Goal: Information Seeking & Learning: Learn about a topic

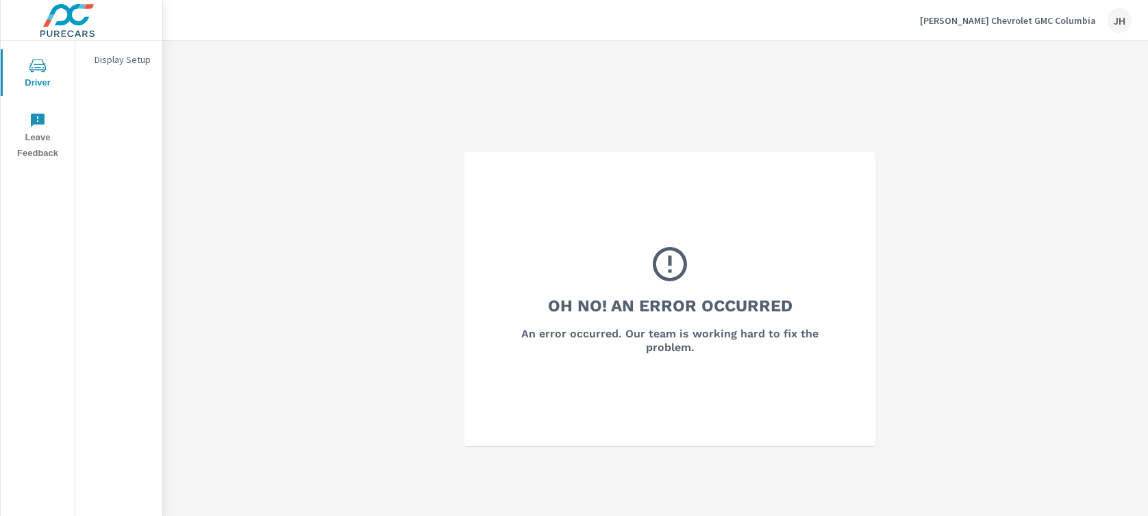
click at [1126, 22] on div "JH" at bounding box center [1119, 20] width 25 height 25
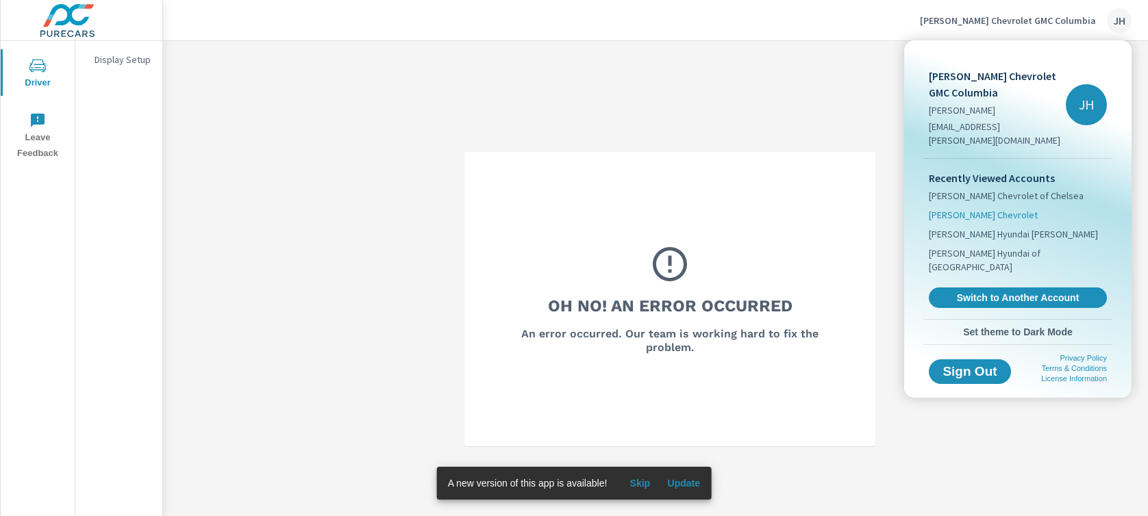
click at [991, 208] on span "[PERSON_NAME] Chevrolet" at bounding box center [983, 215] width 109 height 14
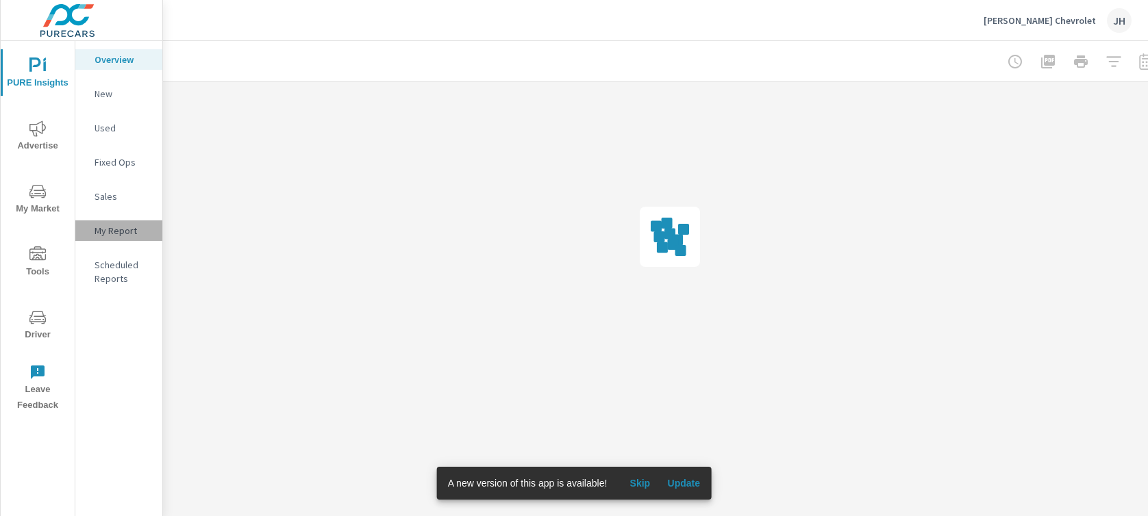
click at [135, 234] on p "My Report" at bounding box center [123, 231] width 57 height 14
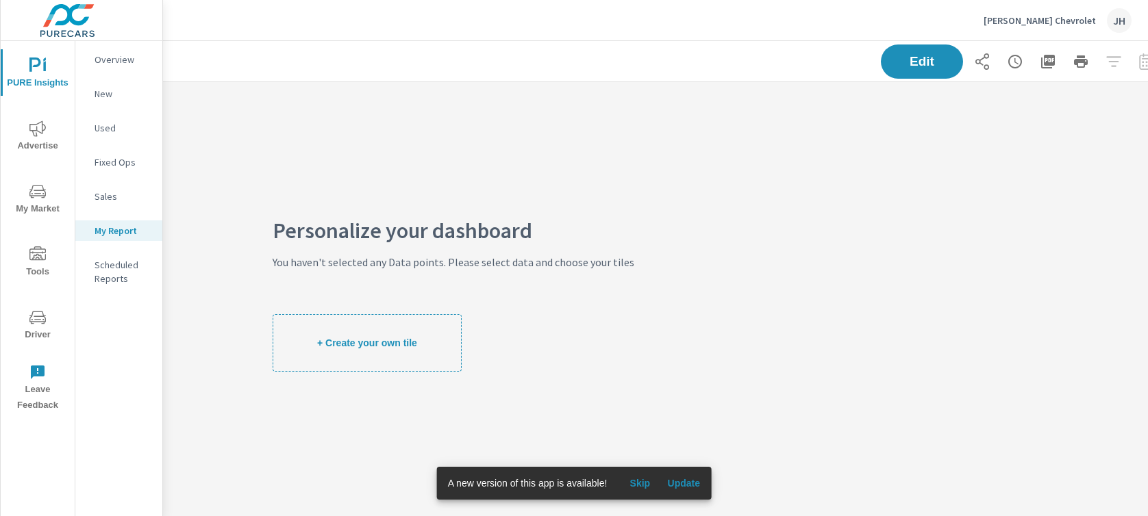
click at [360, 338] on span "+ Create your own tile" at bounding box center [367, 343] width 100 height 12
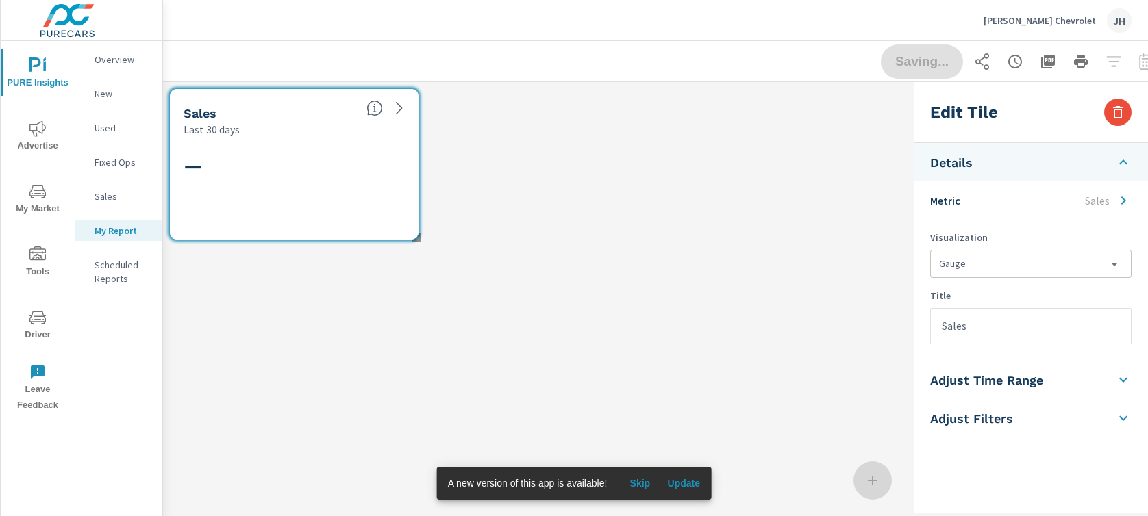
scroll to position [186, 795]
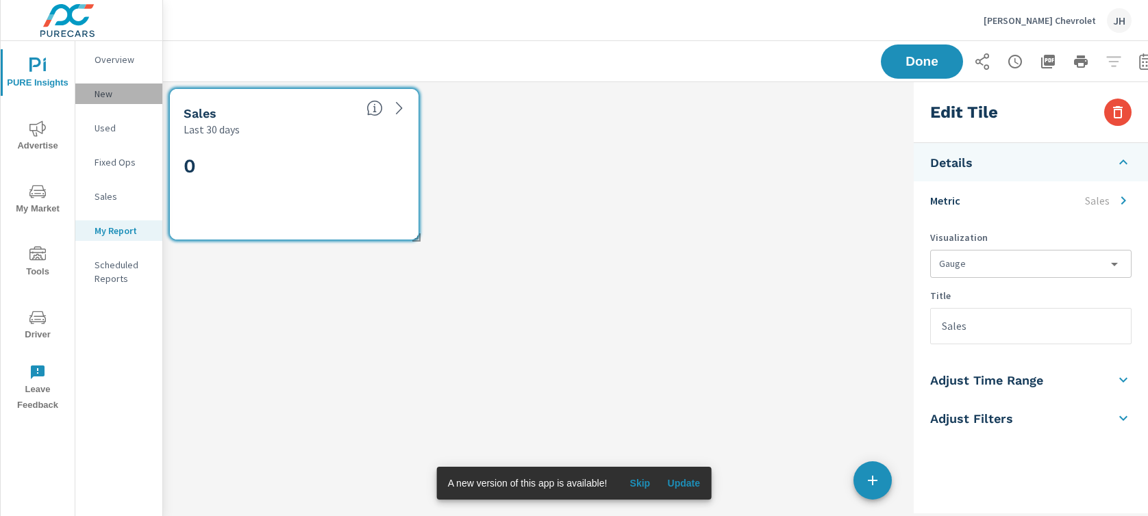
click at [110, 89] on p "New" at bounding box center [123, 94] width 57 height 14
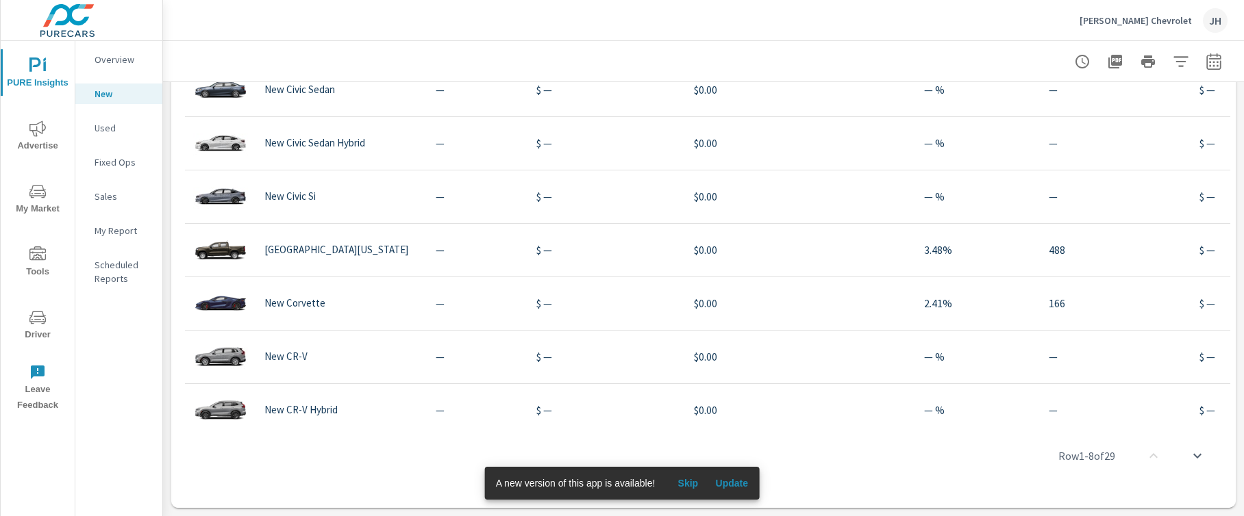
scroll to position [205, 0]
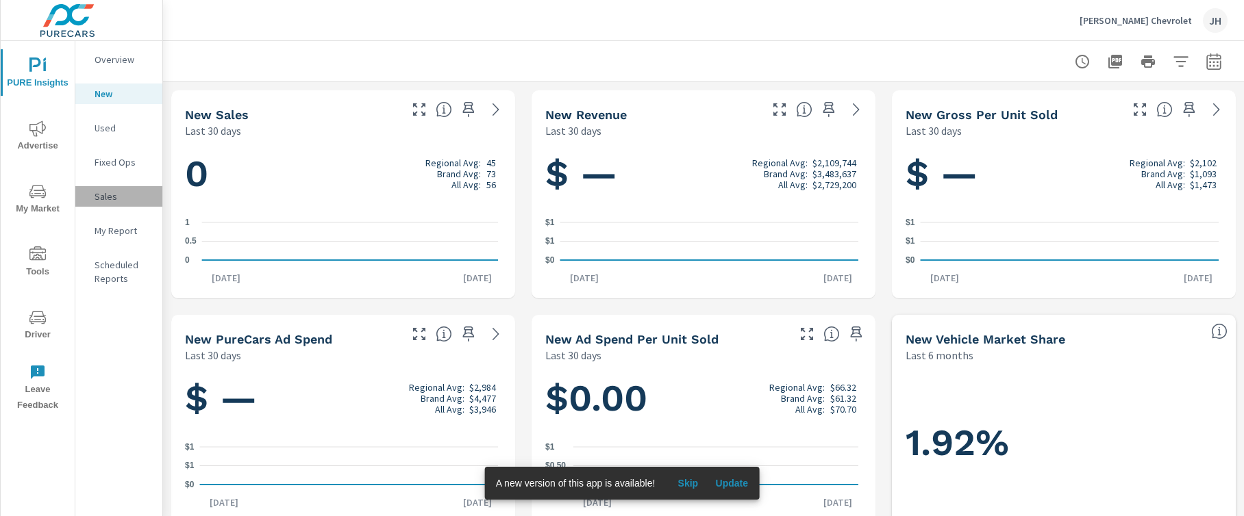
click at [116, 197] on p "Sales" at bounding box center [123, 197] width 57 height 14
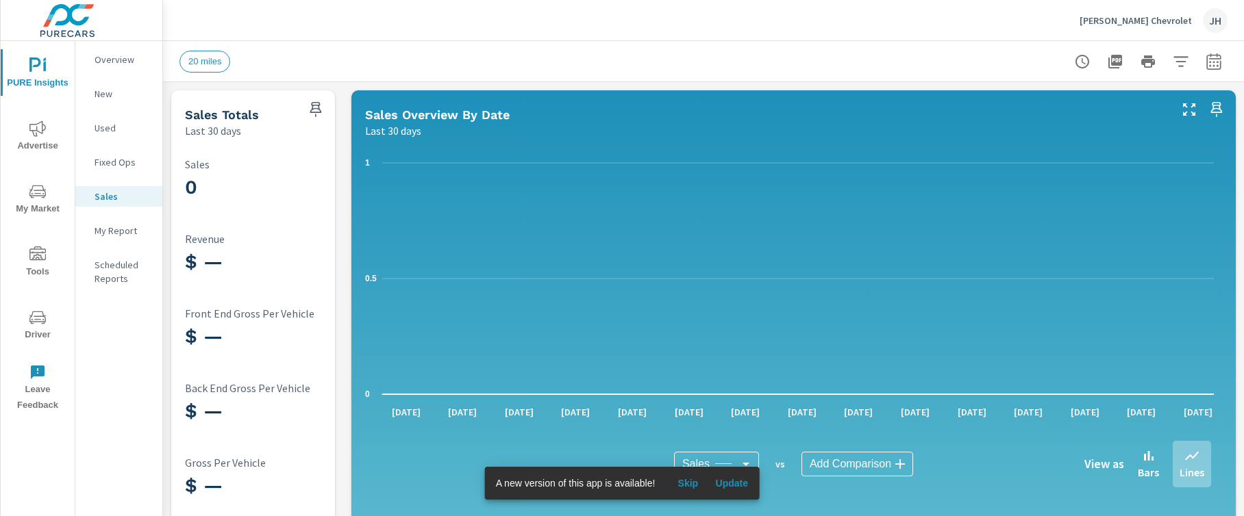
click at [103, 242] on nav "Overview New Used Fixed Ops Sales My Report Scheduled Reports" at bounding box center [118, 174] width 87 height 267
click at [103, 234] on p "My Report" at bounding box center [123, 231] width 57 height 14
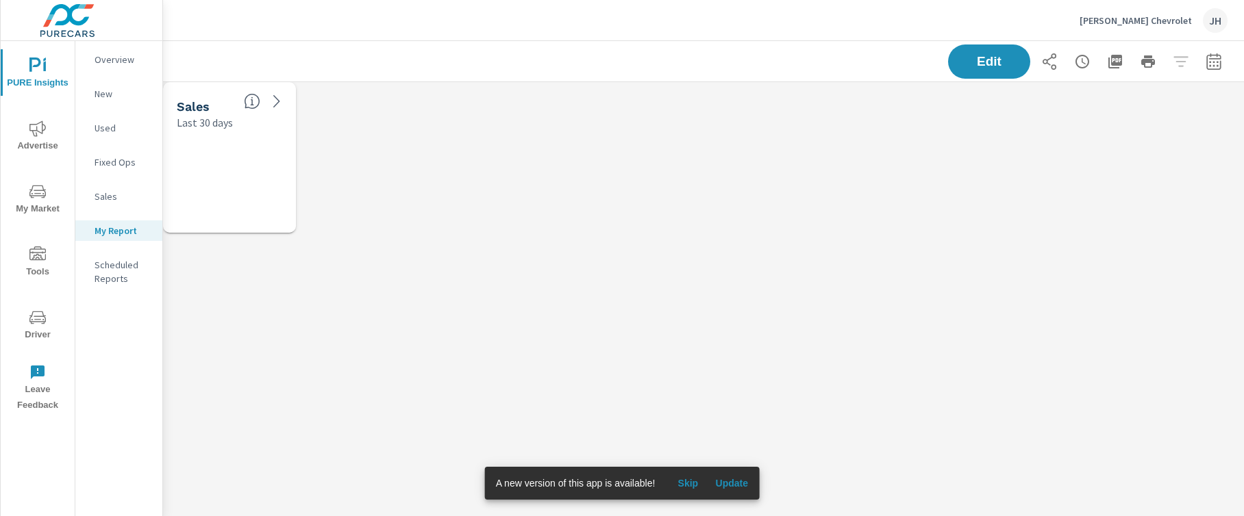
scroll to position [186, 1102]
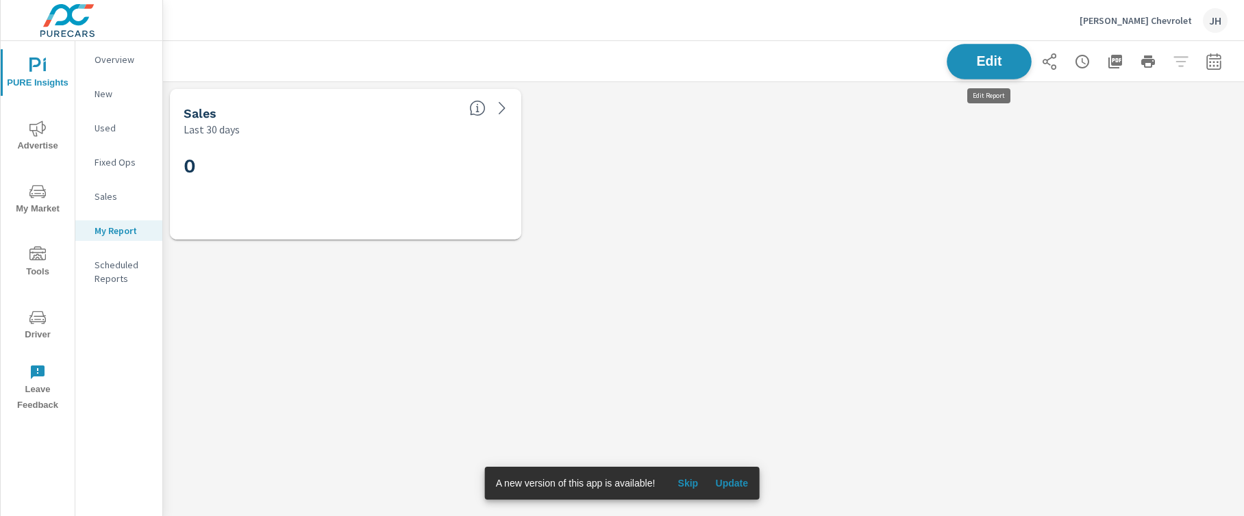
click at [1015, 64] on span "Edit" at bounding box center [989, 61] width 56 height 13
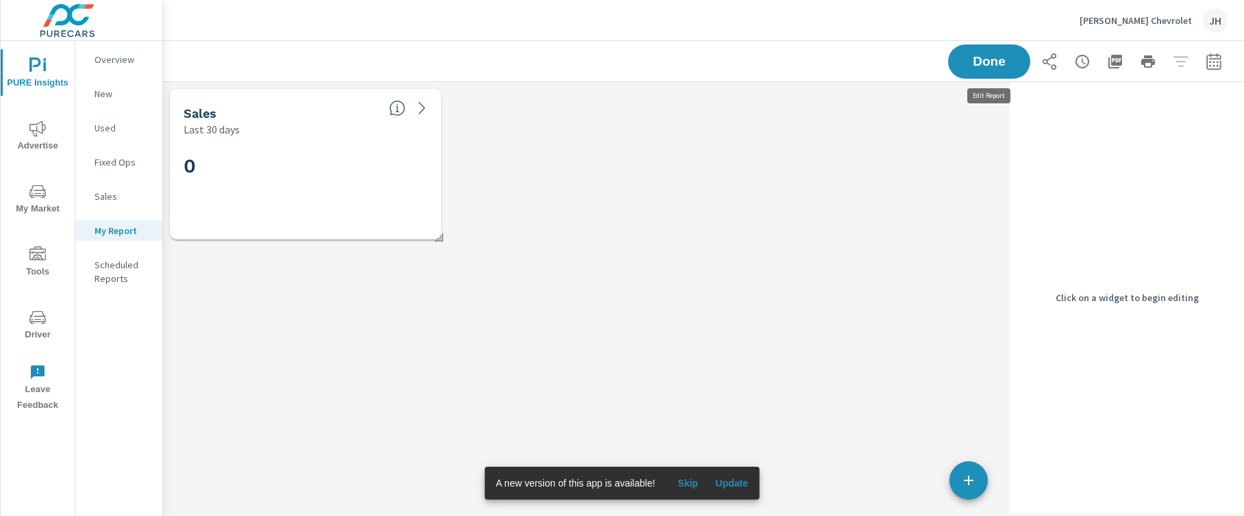
scroll to position [186, 862]
click at [347, 146] on div "0" at bounding box center [305, 188] width 260 height 92
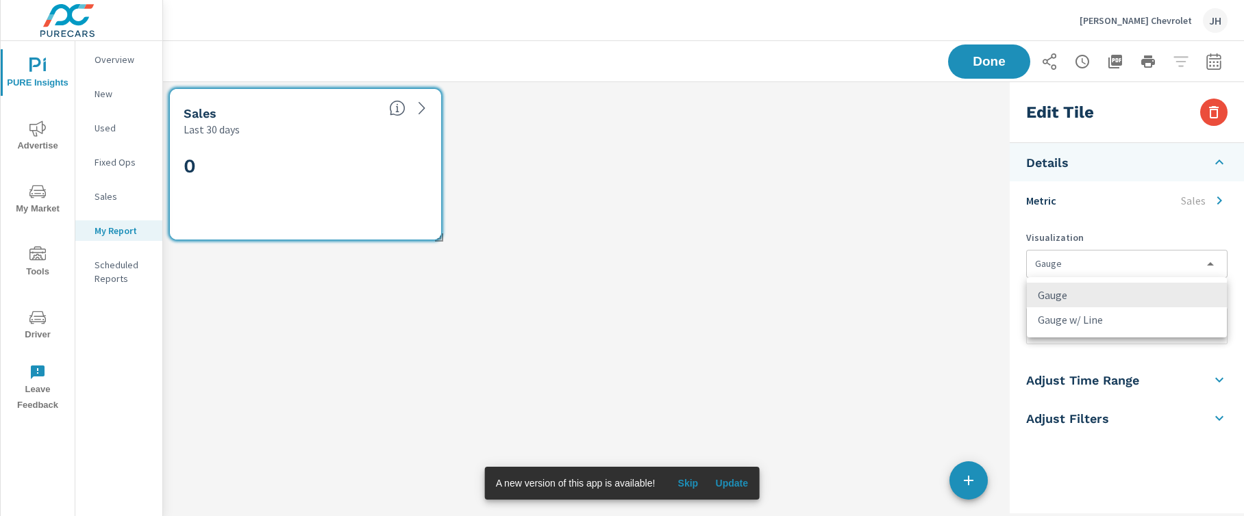
click at [1103, 273] on body "PURE Insights Advertise My Market Tools Driver Leave Feedback Overview New Used…" at bounding box center [622, 258] width 1244 height 516
click at [1100, 244] on div at bounding box center [622, 258] width 1244 height 516
click at [1147, 202] on p "Sales" at bounding box center [1193, 200] width 25 height 16
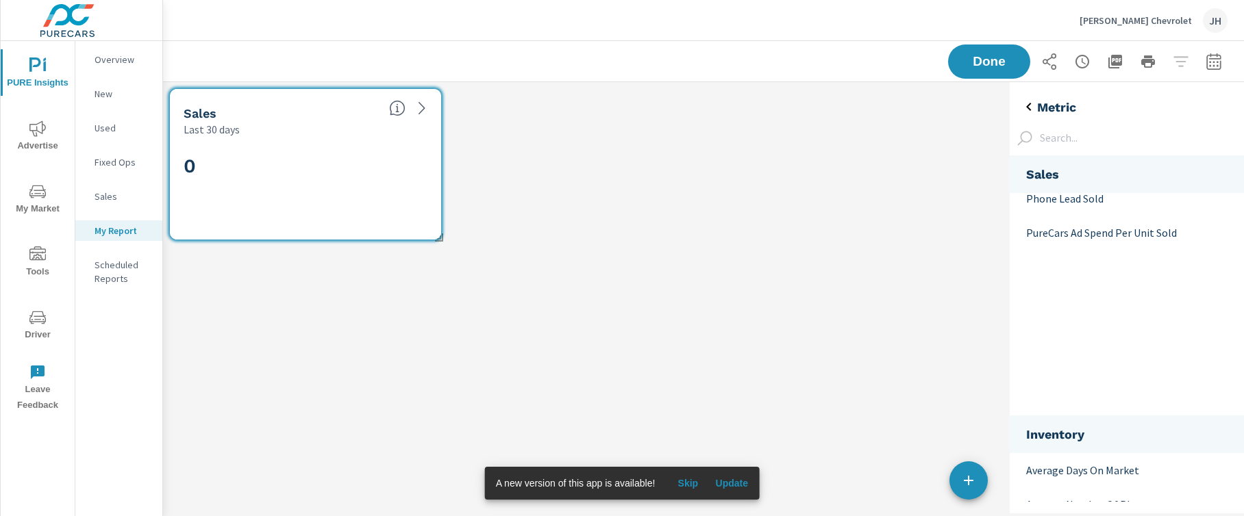
scroll to position [0, 0]
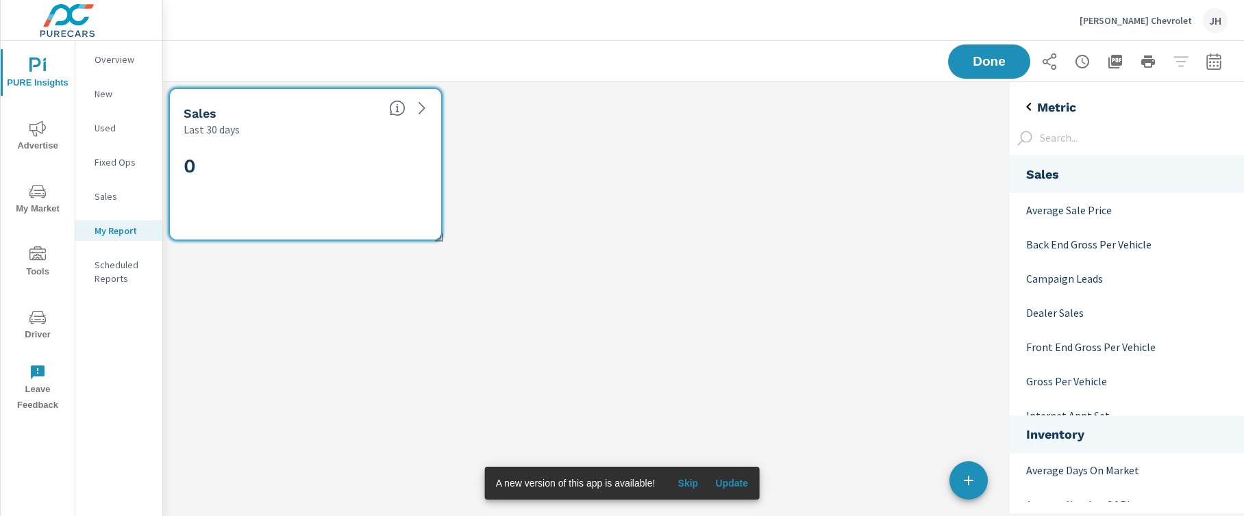
click at [1030, 103] on icon "back" at bounding box center [1028, 107] width 5 height 8
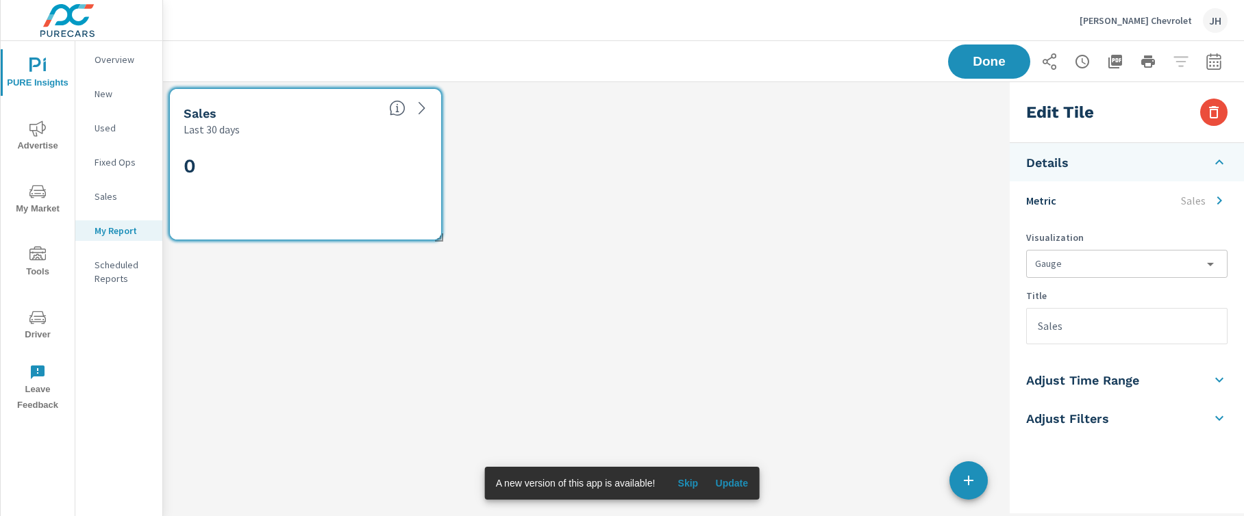
click at [1124, 290] on p "Title" at bounding box center [1126, 296] width 201 height 14
click at [1124, 265] on body "PURE Insights Advertise My Market Tools Driver Leave Feedback Overview New Used…" at bounding box center [622, 258] width 1244 height 516
click at [1125, 322] on li "Gauge w/ Line" at bounding box center [1127, 319] width 200 height 25
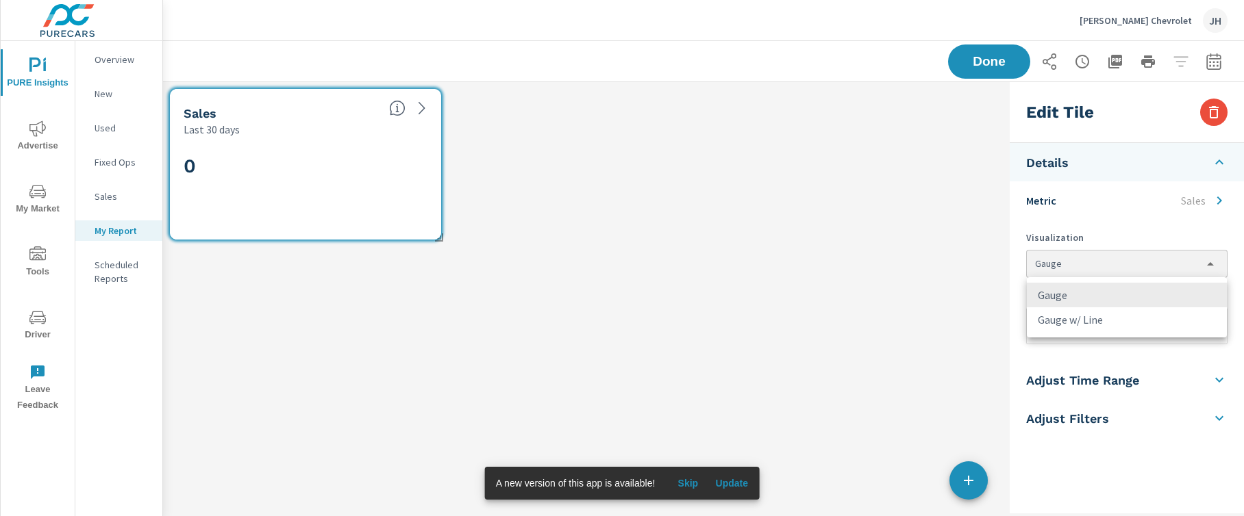
type input "gauge, lineChart"
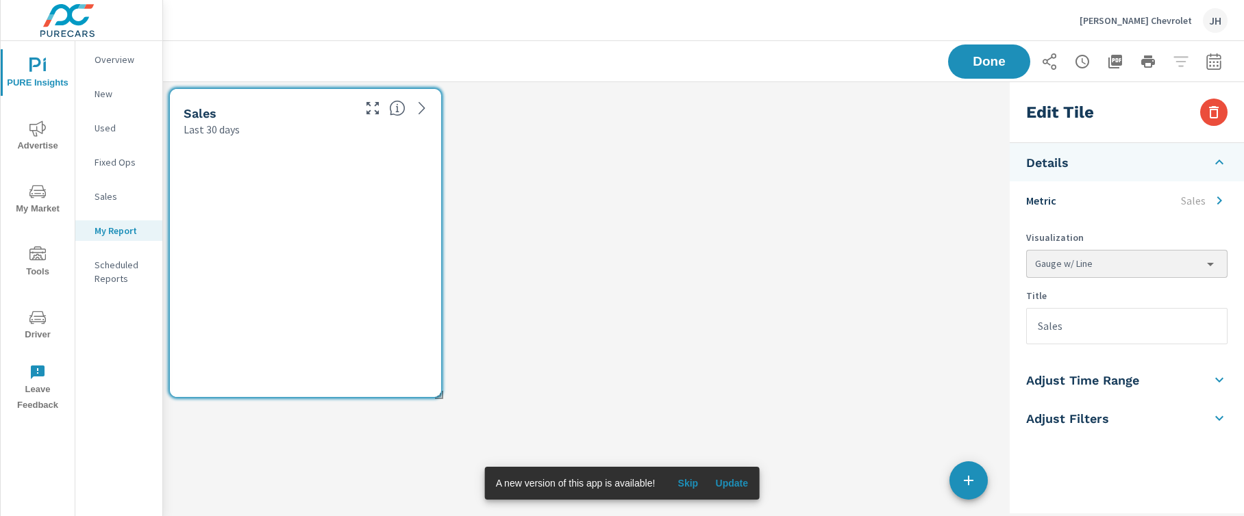
scroll to position [343, 862]
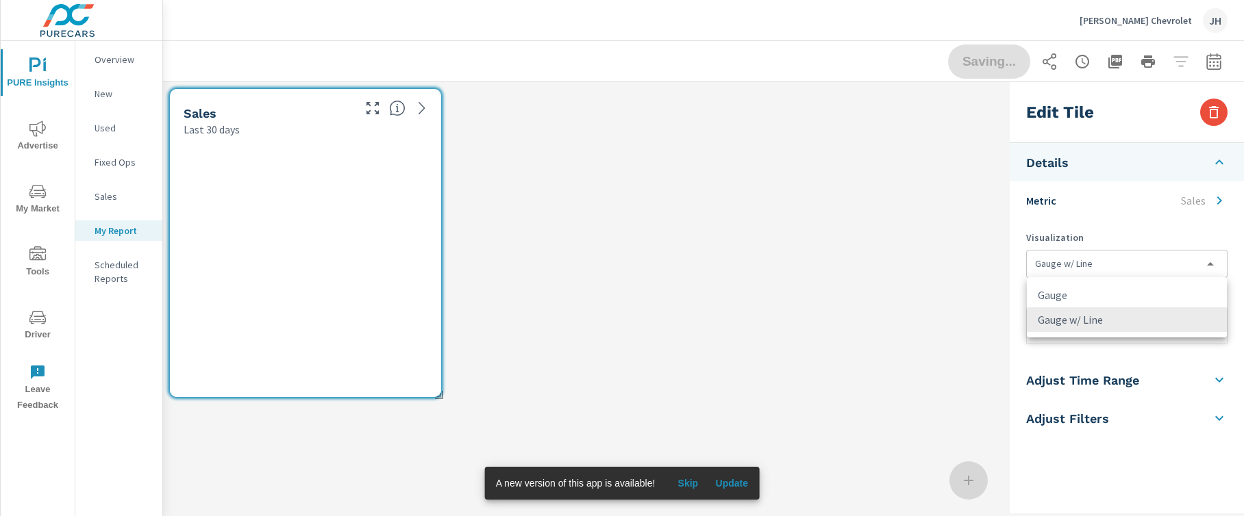
click at [1109, 273] on body "PURE Insights Advertise My Market Tools Driver Leave Feedback Overview New Used…" at bounding box center [622, 258] width 1244 height 516
click at [1090, 223] on div at bounding box center [622, 258] width 1244 height 516
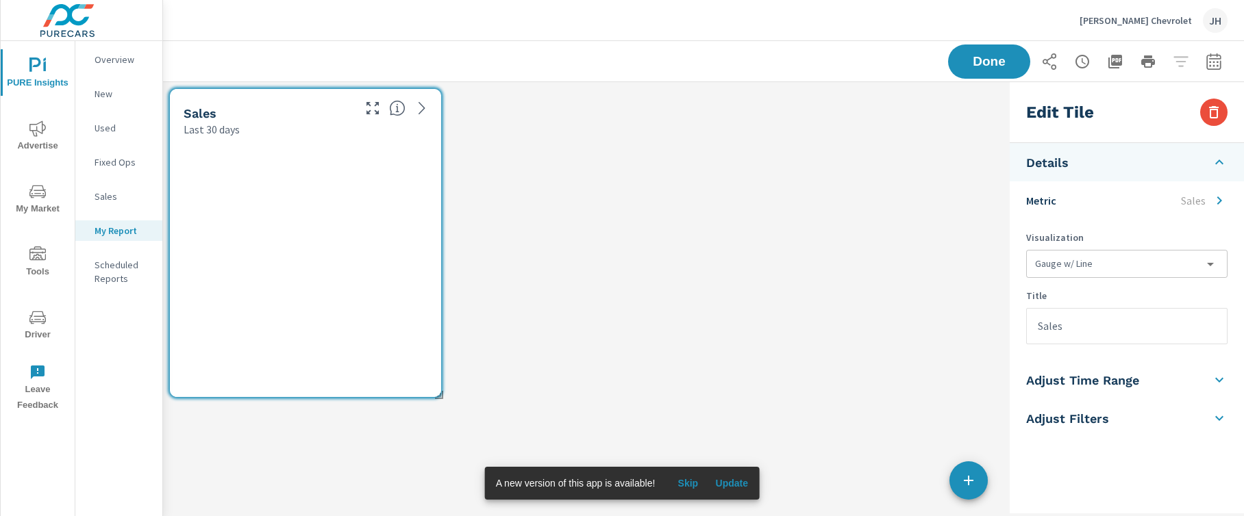
click at [1147, 204] on p "Sales" at bounding box center [1193, 200] width 25 height 16
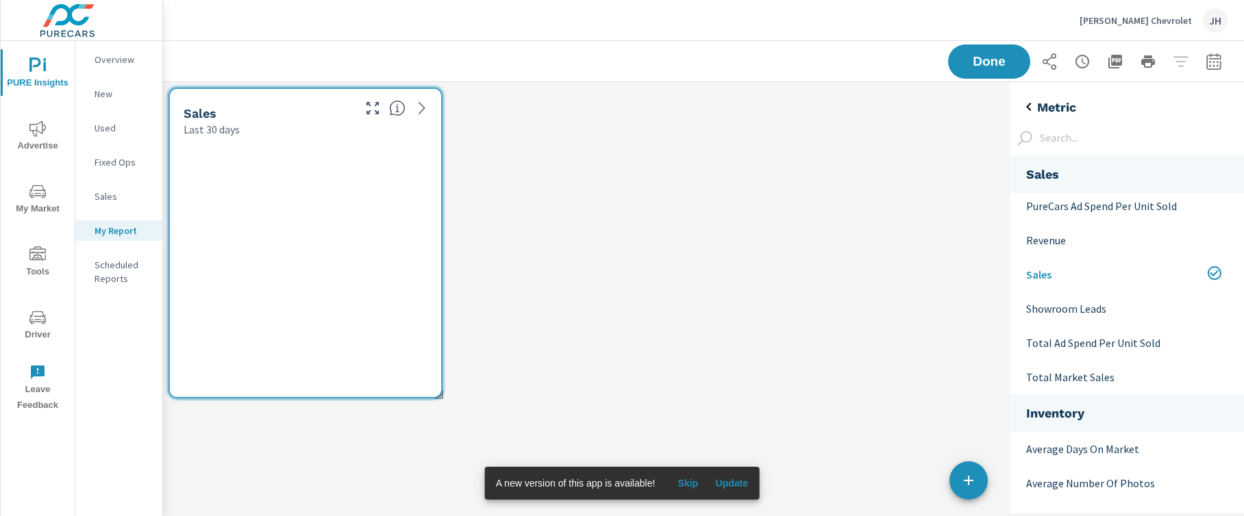
scroll to position [84, 0]
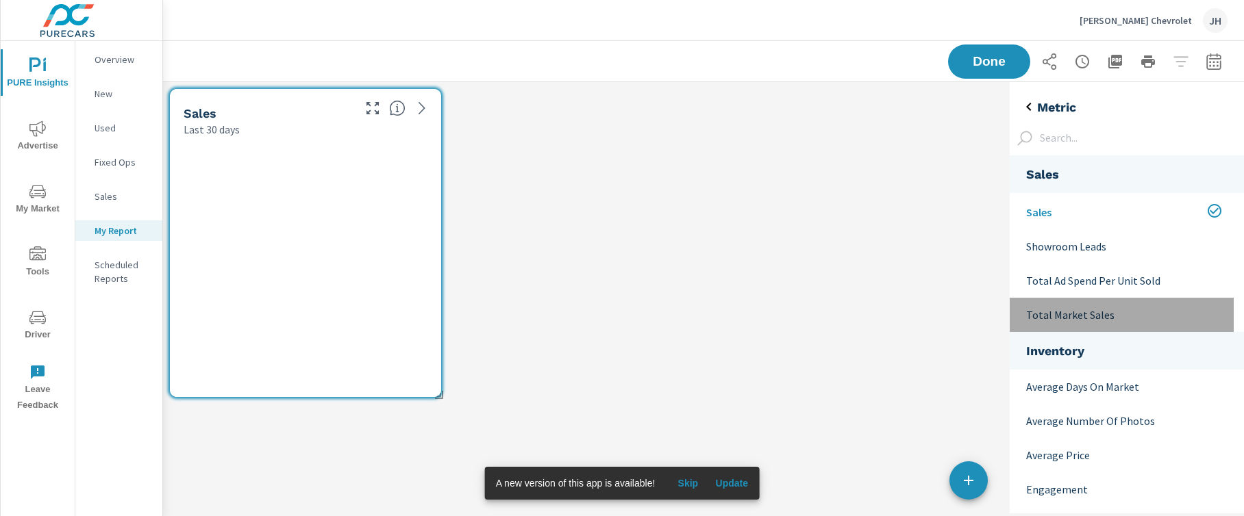
click at [1129, 321] on p "Total Market Sales" at bounding box center [1124, 315] width 197 height 16
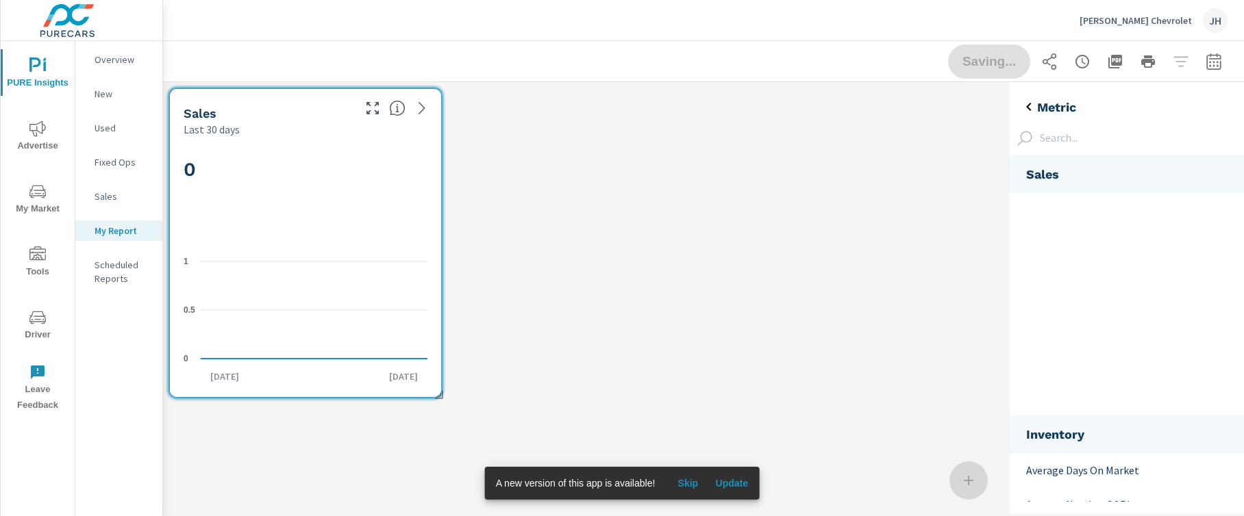
scroll to position [0, 0]
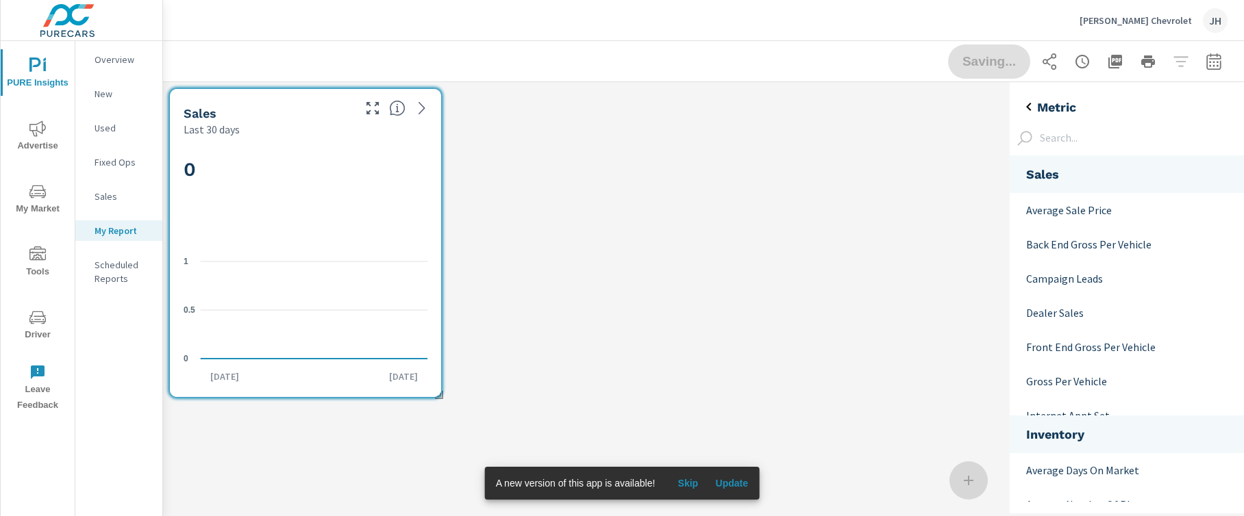
click at [1024, 101] on icon "back" at bounding box center [1028, 107] width 16 height 16
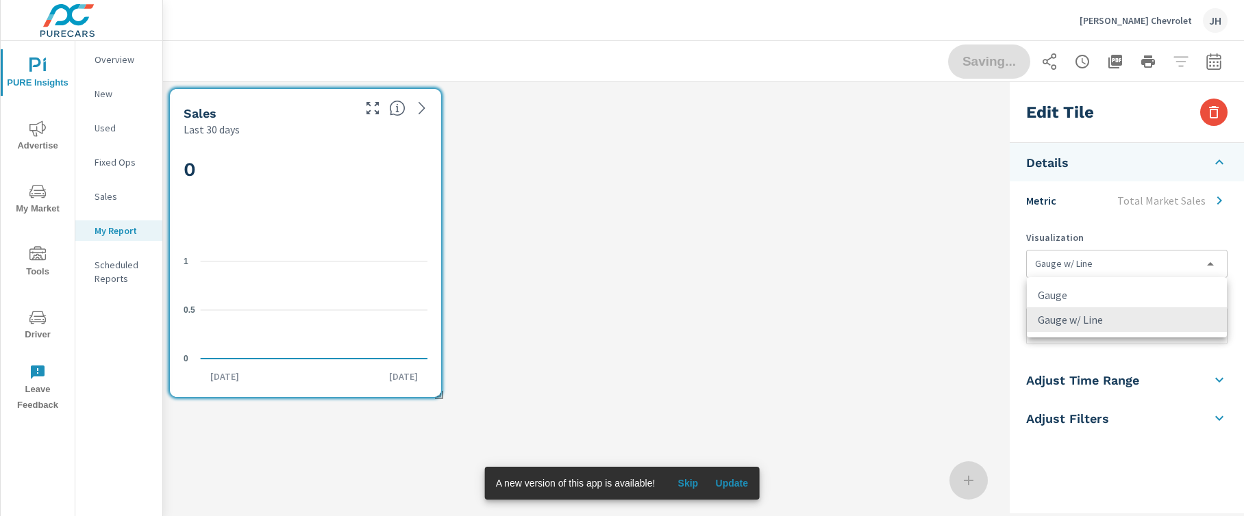
click at [1111, 271] on body "PURE Insights Advertise My Market Tools Driver Leave Feedback Overview New Used…" at bounding box center [622, 258] width 1244 height 516
click at [1108, 290] on li "Gauge" at bounding box center [1127, 295] width 200 height 25
type input "gauge"
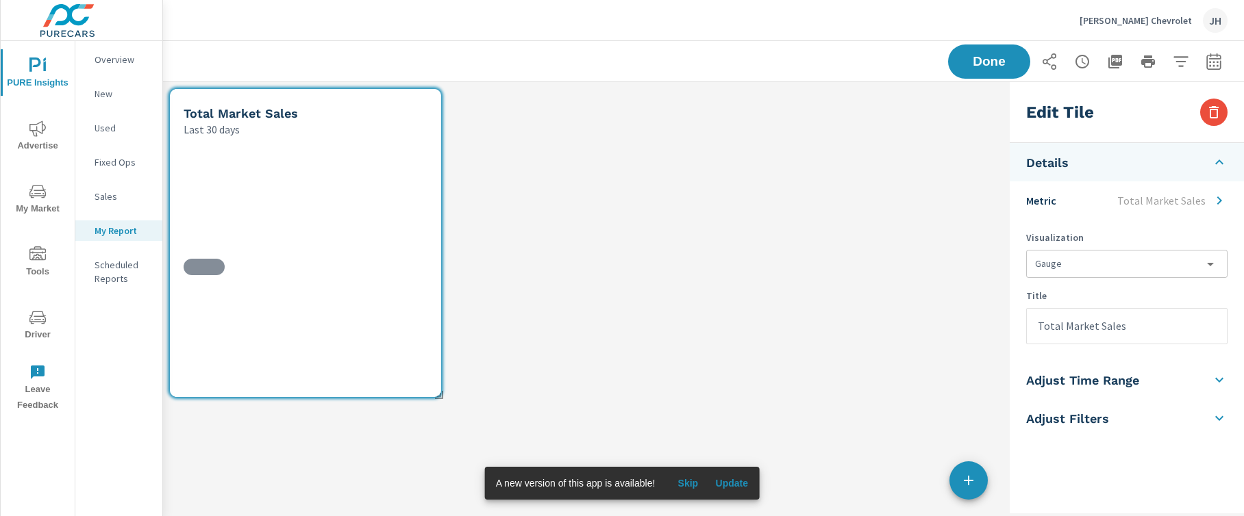
click at [945, 485] on div "Total Market Sales Last 30 days" at bounding box center [583, 297] width 841 height 431
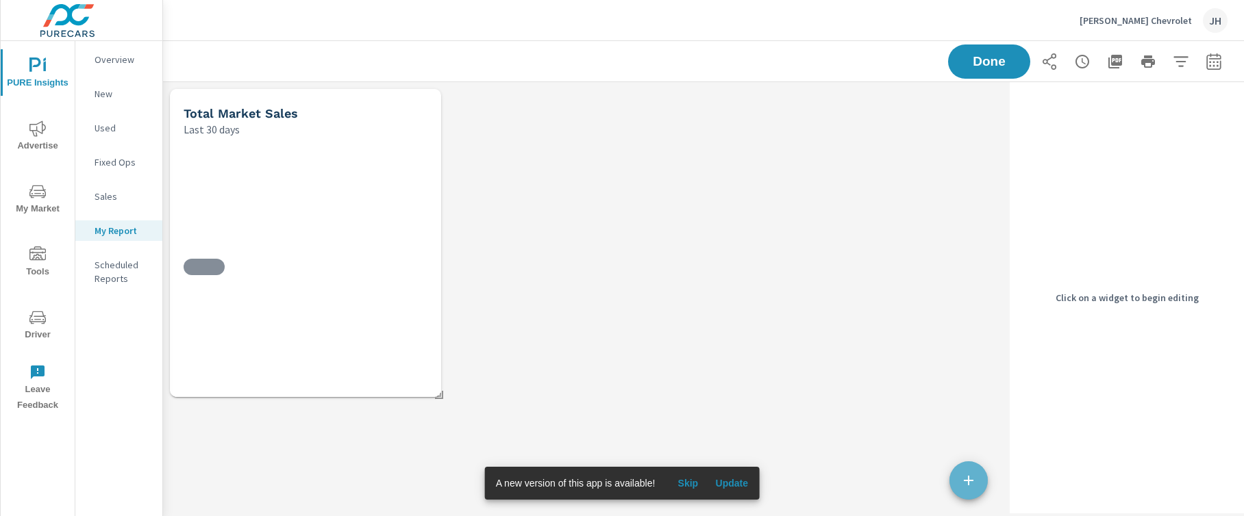
click at [963, 481] on icon "button" at bounding box center [968, 481] width 16 height 16
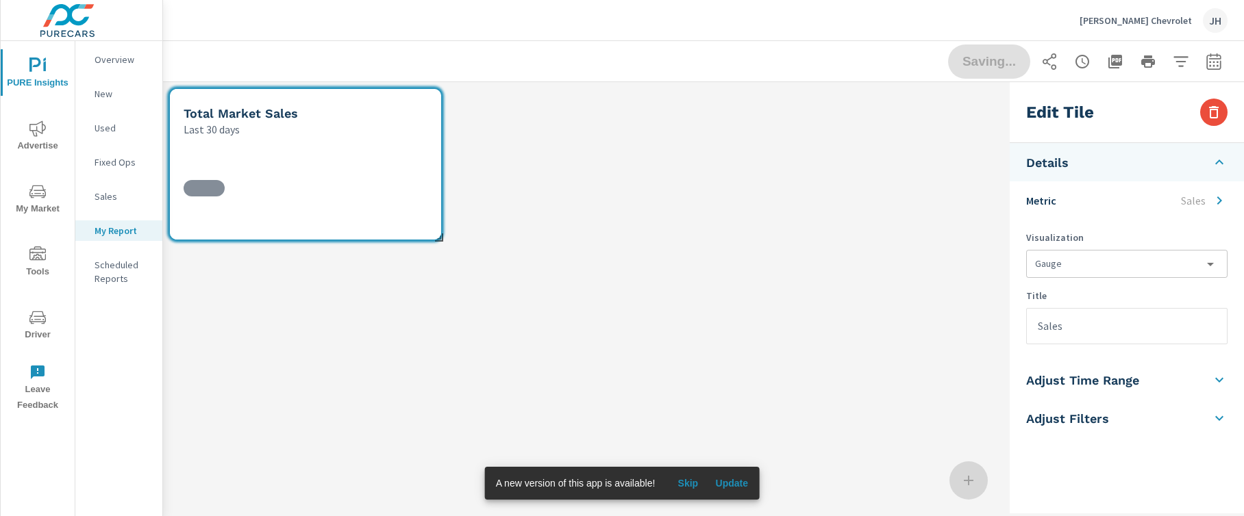
scroll to position [186, 862]
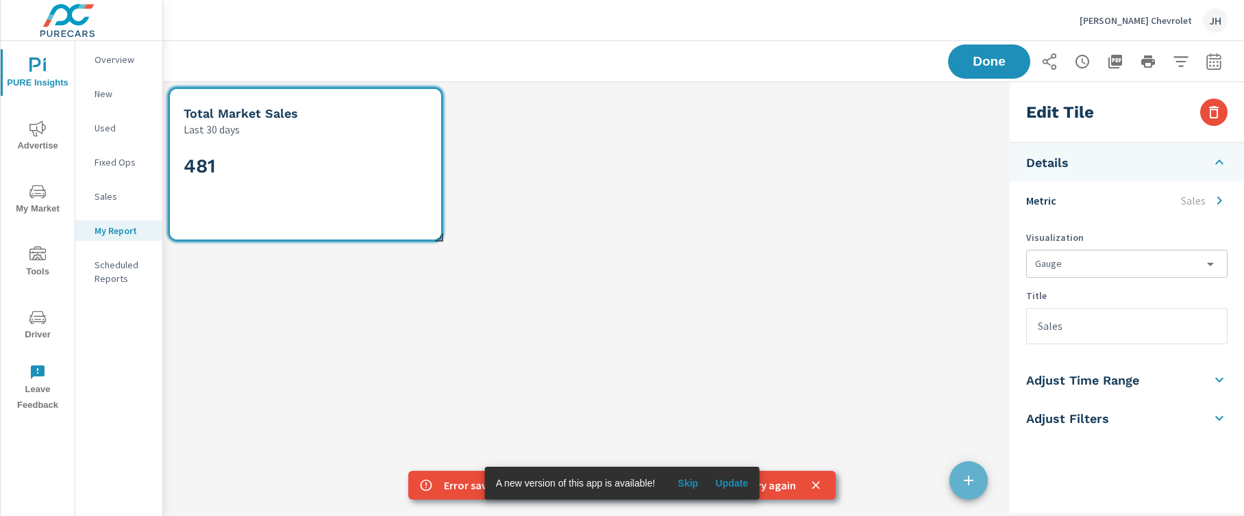
click at [961, 482] on icon "button" at bounding box center [968, 481] width 16 height 16
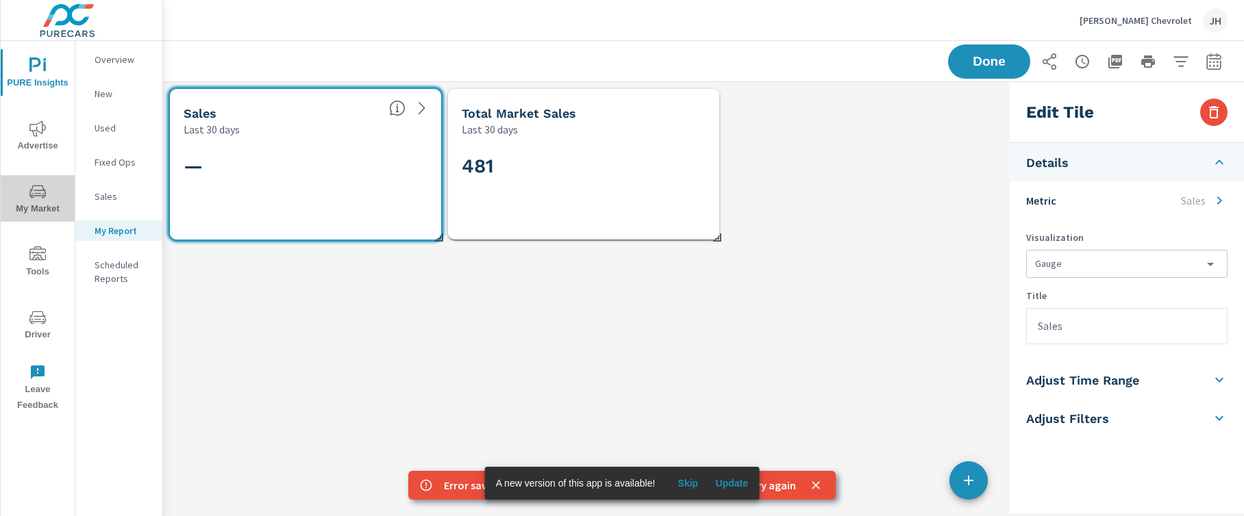
click at [49, 203] on span "My Market" at bounding box center [38, 201] width 66 height 34
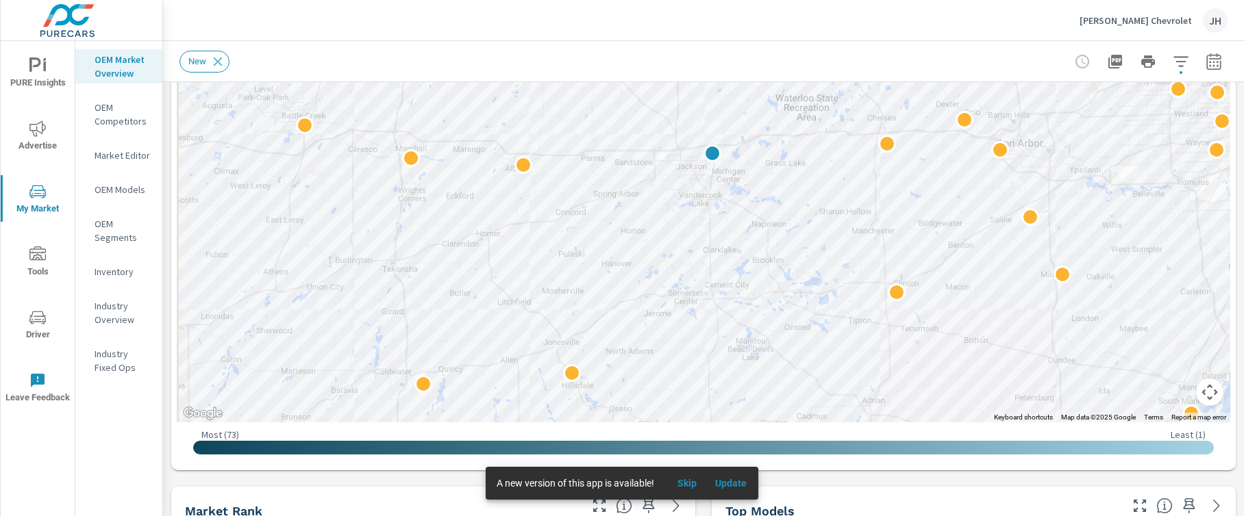
scroll to position [278, 0]
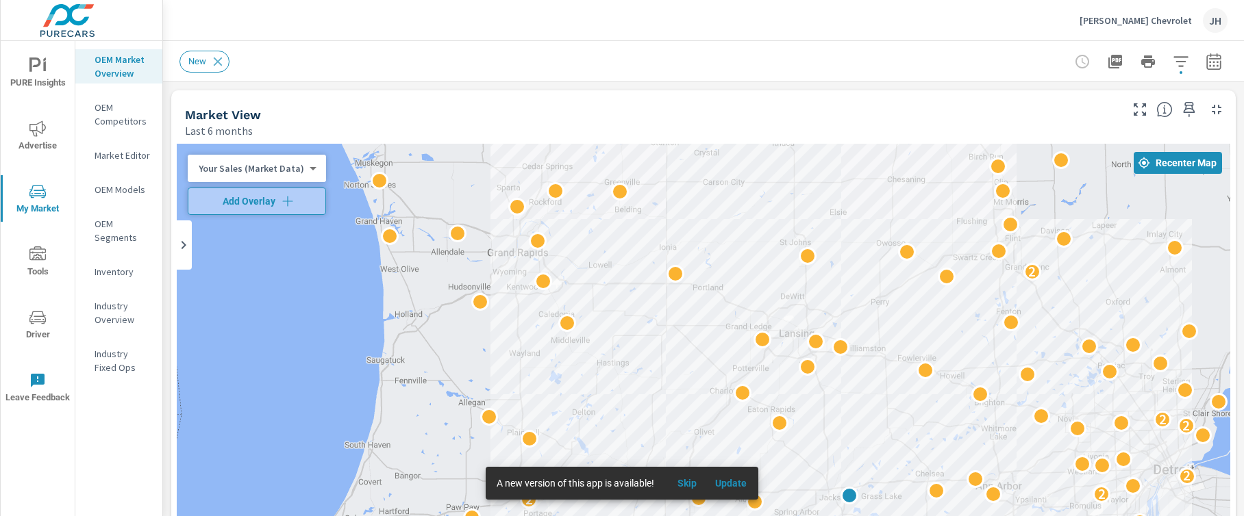
click at [307, 167] on body "PURE Insights Advertise My Market Tools Driver Leave Feedback OEM Market Overvi…" at bounding box center [622, 258] width 1244 height 516
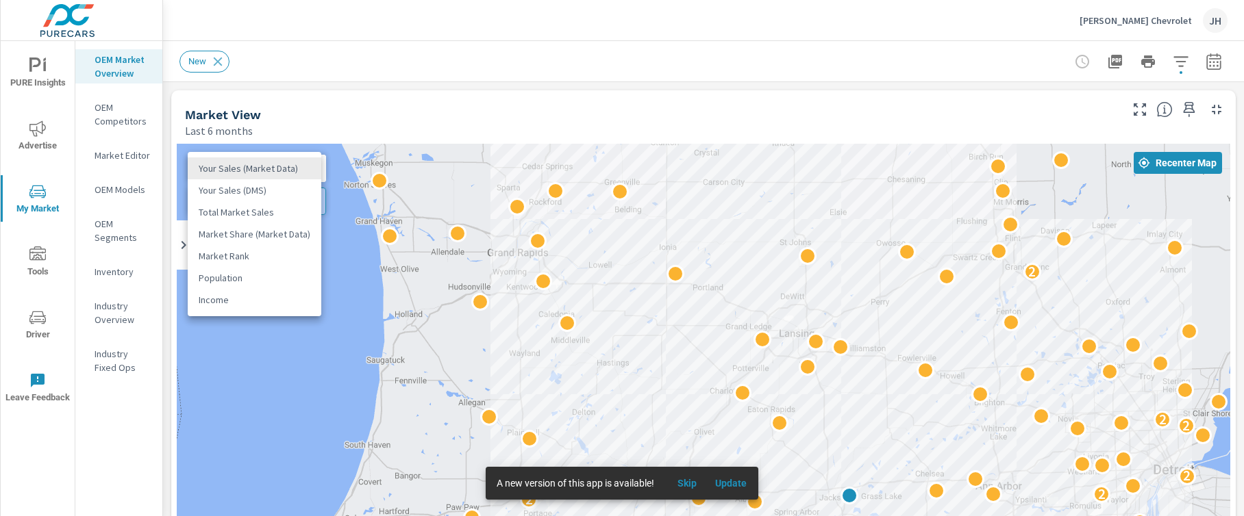
click at [357, 68] on div at bounding box center [622, 258] width 1244 height 516
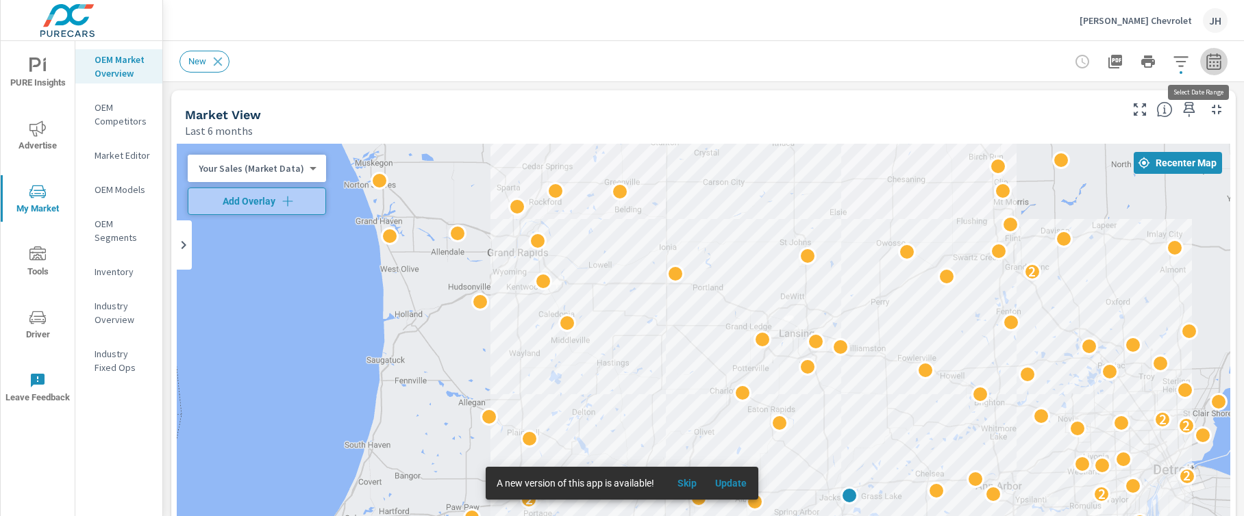
click at [1147, 61] on icon "button" at bounding box center [1213, 63] width 9 height 5
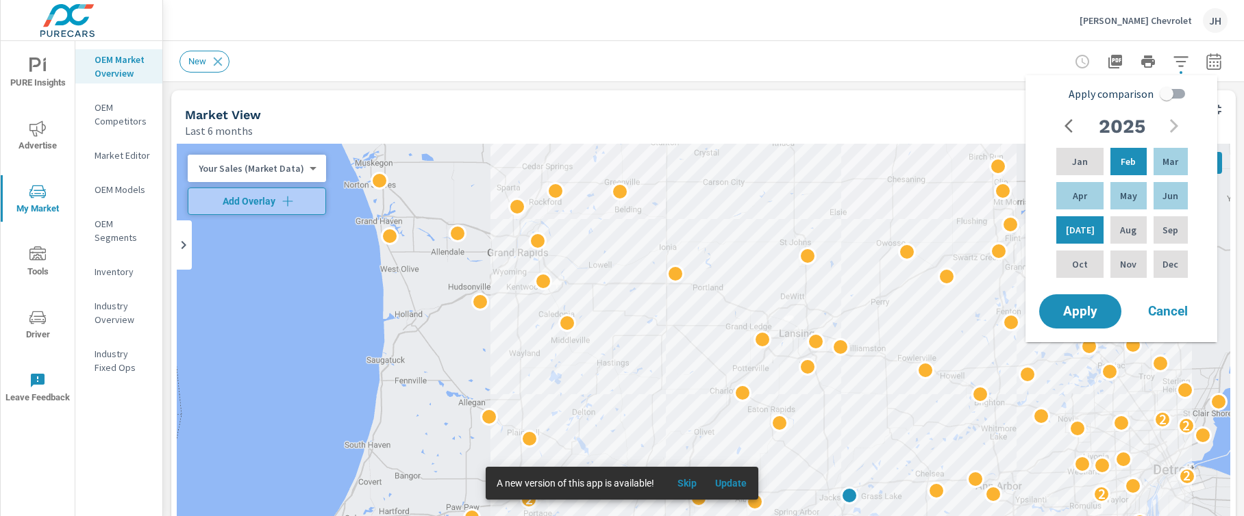
click at [1147, 66] on icon "button" at bounding box center [1213, 61] width 16 height 16
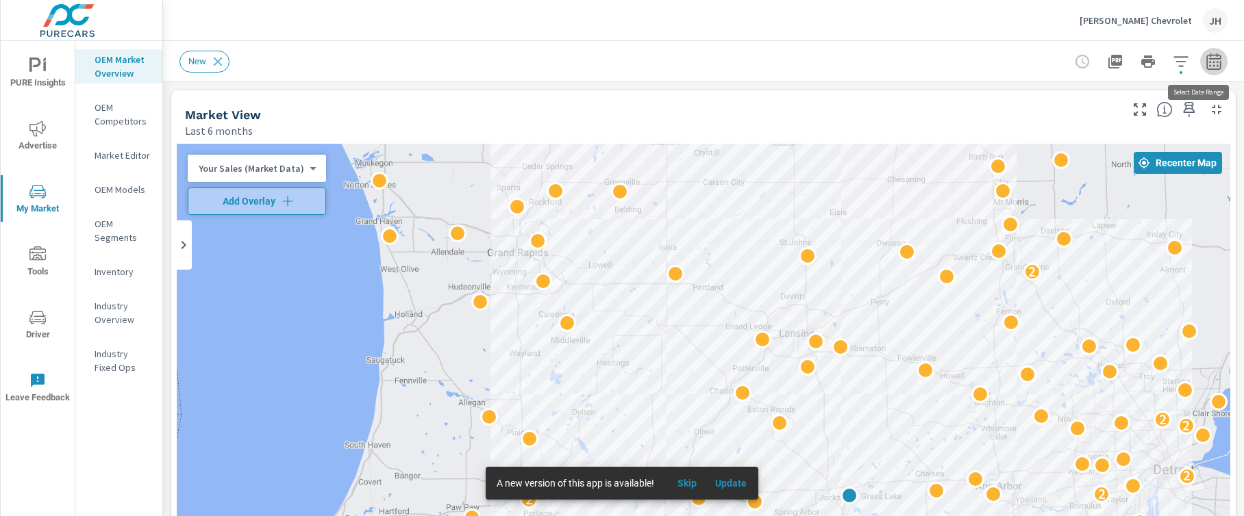
click at [1147, 65] on icon "button" at bounding box center [1213, 61] width 16 height 16
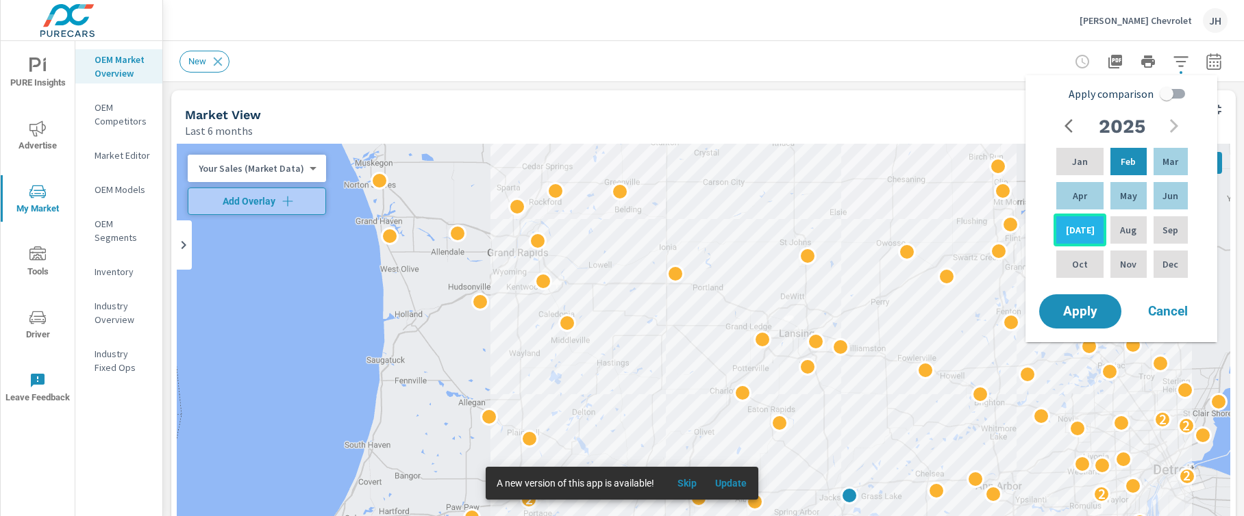
click at [1083, 225] on div "[DATE]" at bounding box center [1079, 230] width 53 height 33
click at [1070, 314] on span "Apply" at bounding box center [1080, 311] width 56 height 13
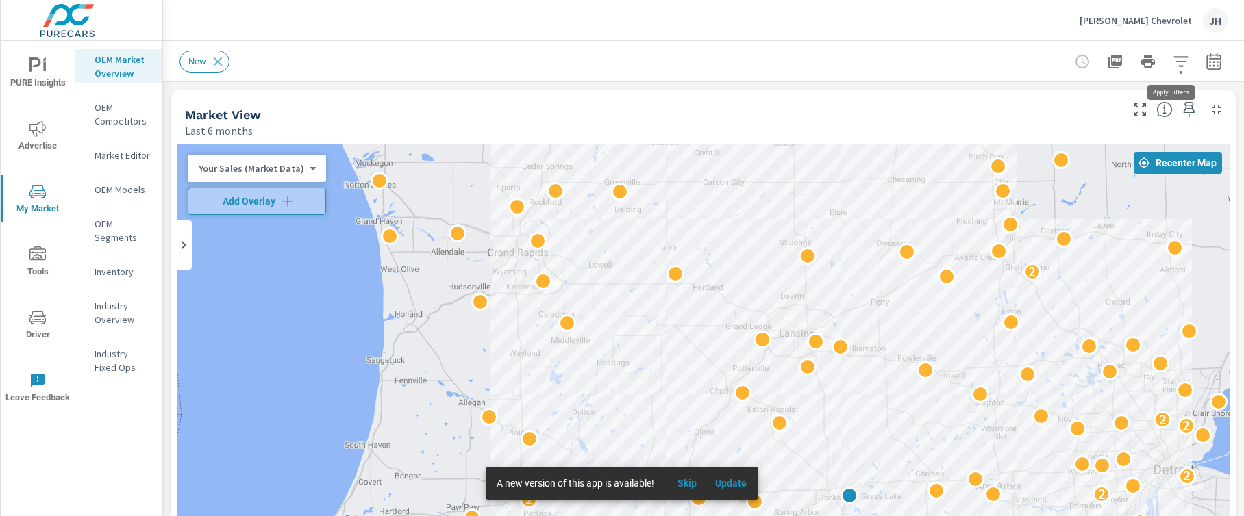
click at [1147, 58] on icon "button" at bounding box center [1180, 61] width 16 height 16
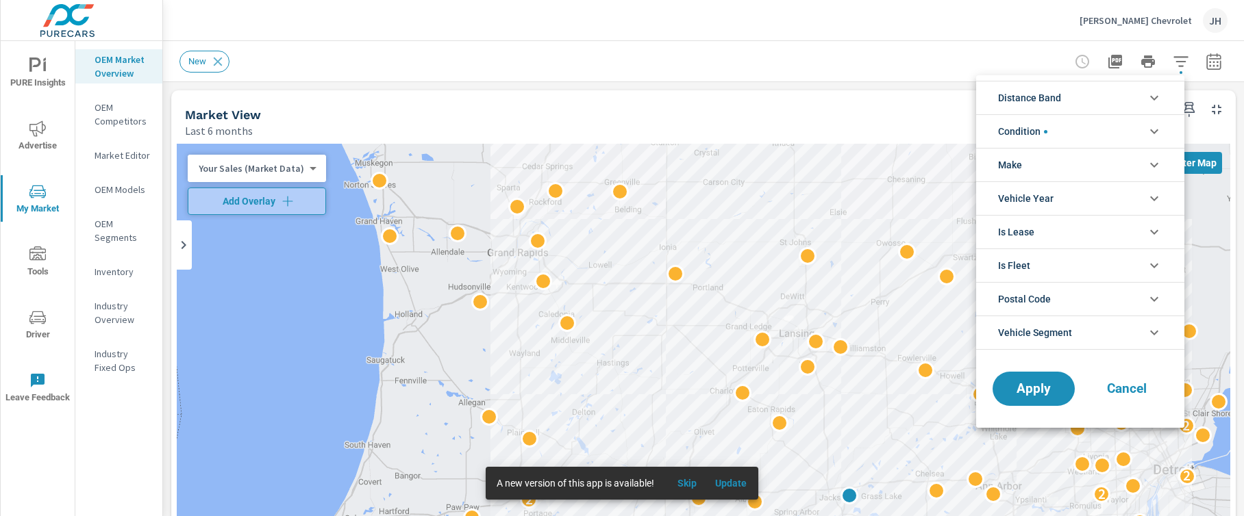
click at [902, 78] on div at bounding box center [622, 258] width 1244 height 516
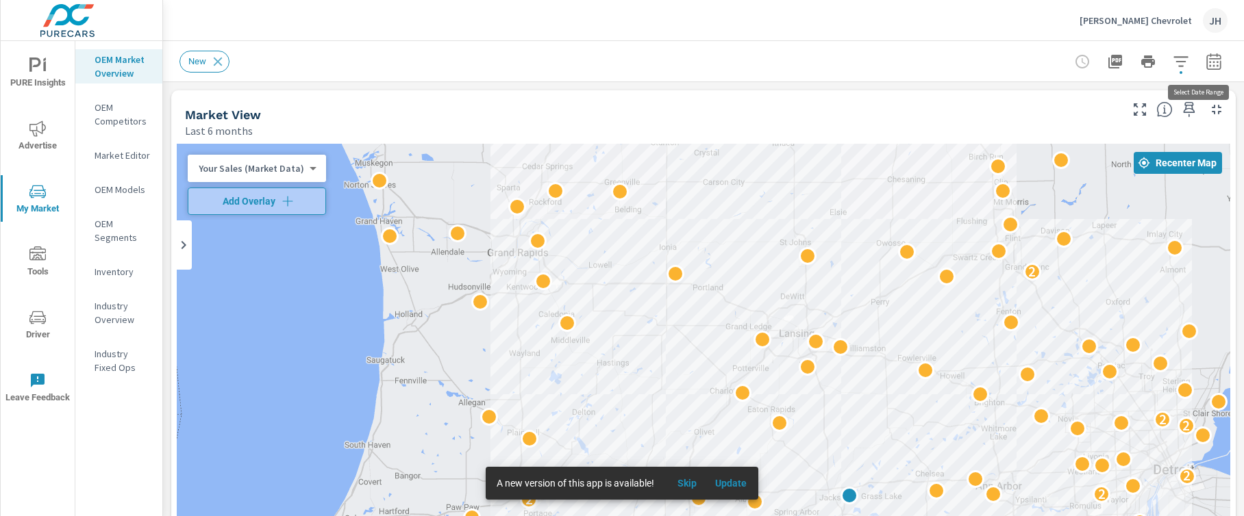
click at [1147, 64] on icon "button" at bounding box center [1213, 61] width 16 height 16
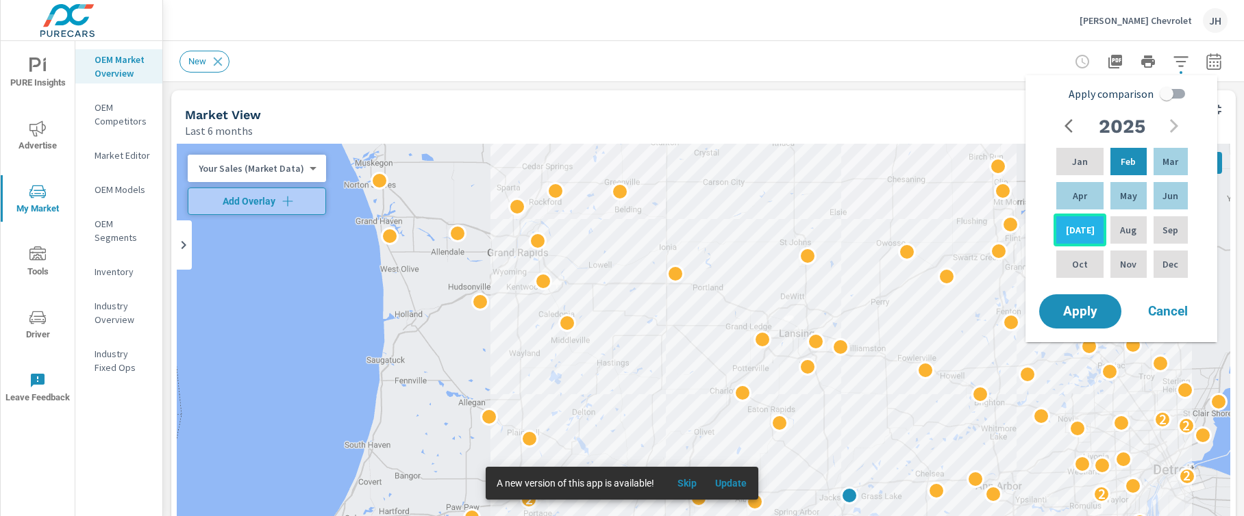
click at [1076, 227] on p "[DATE]" at bounding box center [1080, 230] width 29 height 14
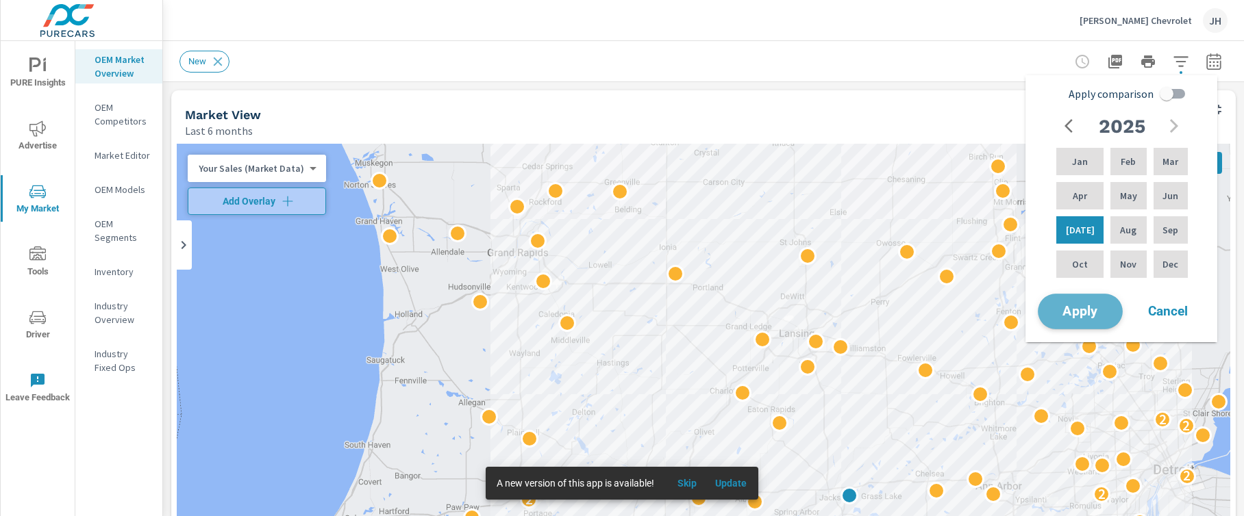
click at [1064, 314] on span "Apply" at bounding box center [1080, 311] width 56 height 13
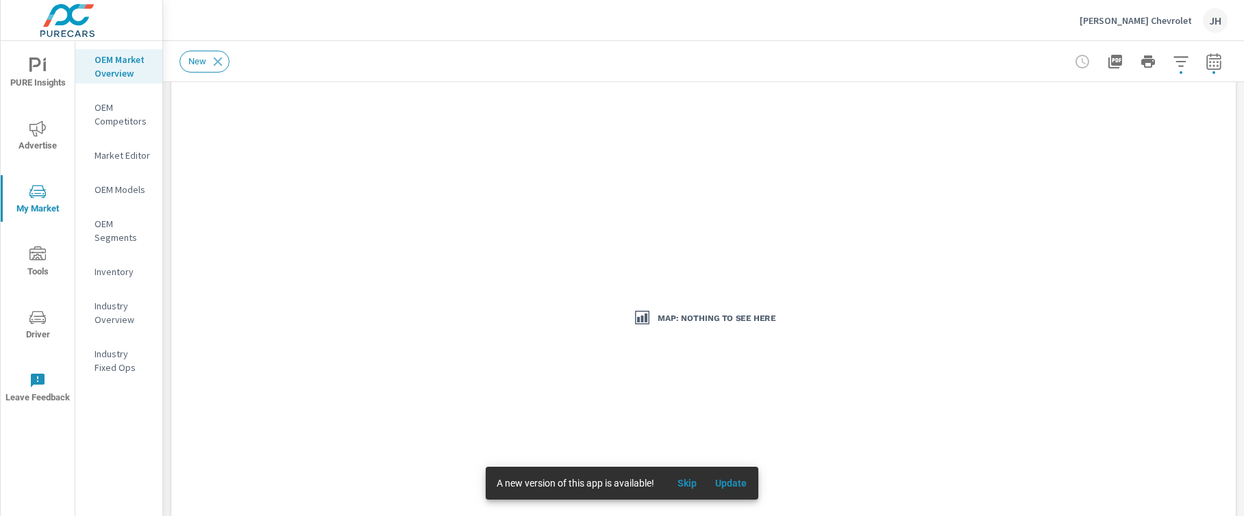
scroll to position [58, 0]
click at [1147, 61] on icon "button" at bounding box center [1213, 63] width 9 height 5
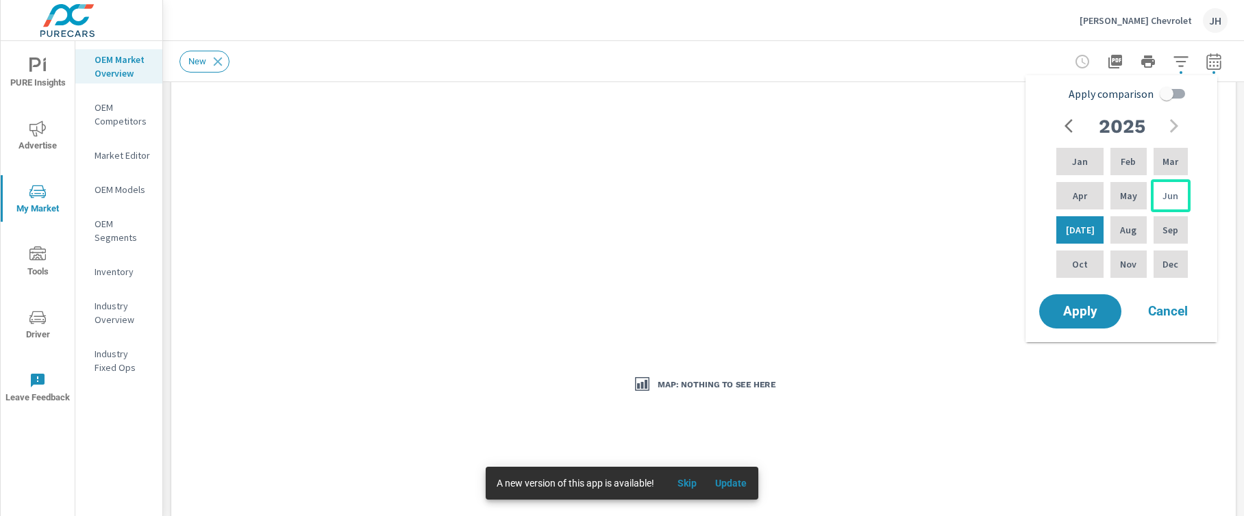
click at [1147, 189] on p "Jun" at bounding box center [1170, 196] width 16 height 14
click at [1085, 223] on div "[DATE]" at bounding box center [1079, 230] width 53 height 33
click at [1093, 305] on span "Apply" at bounding box center [1080, 311] width 56 height 13
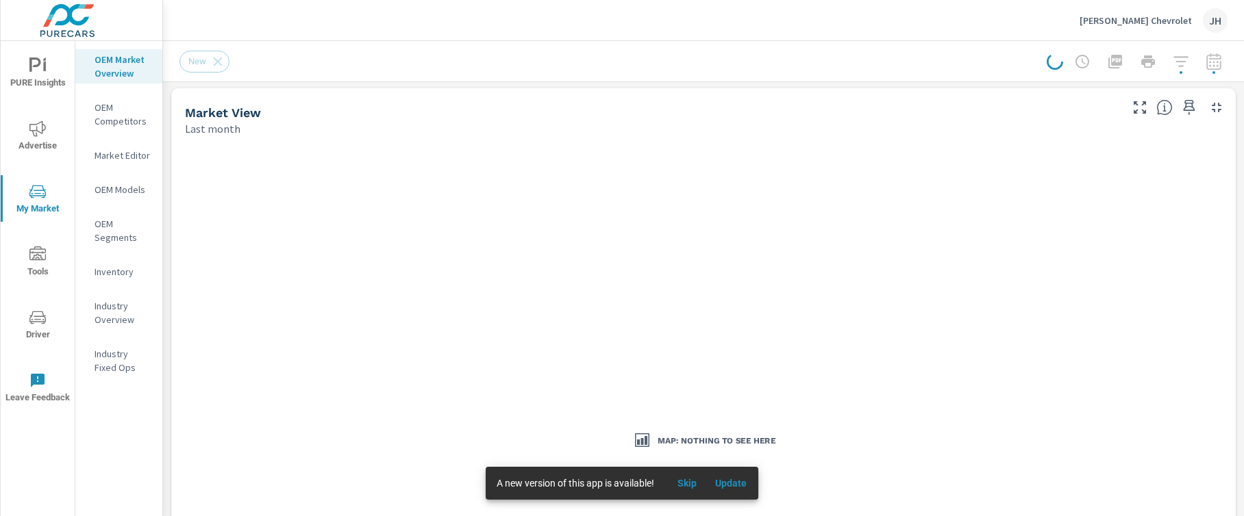
scroll to position [0, 0]
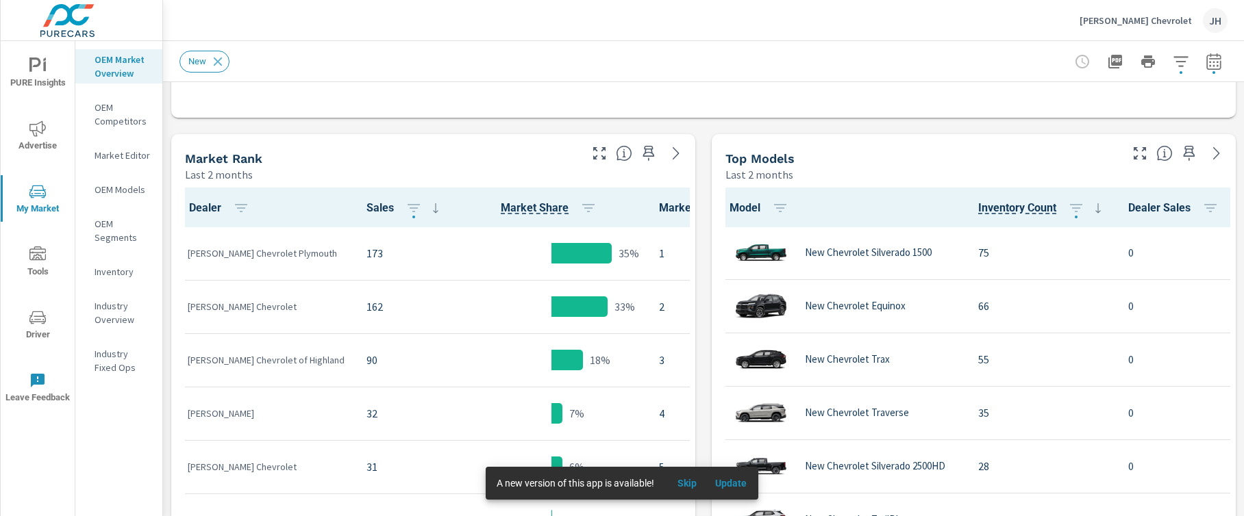
scroll to position [672, 0]
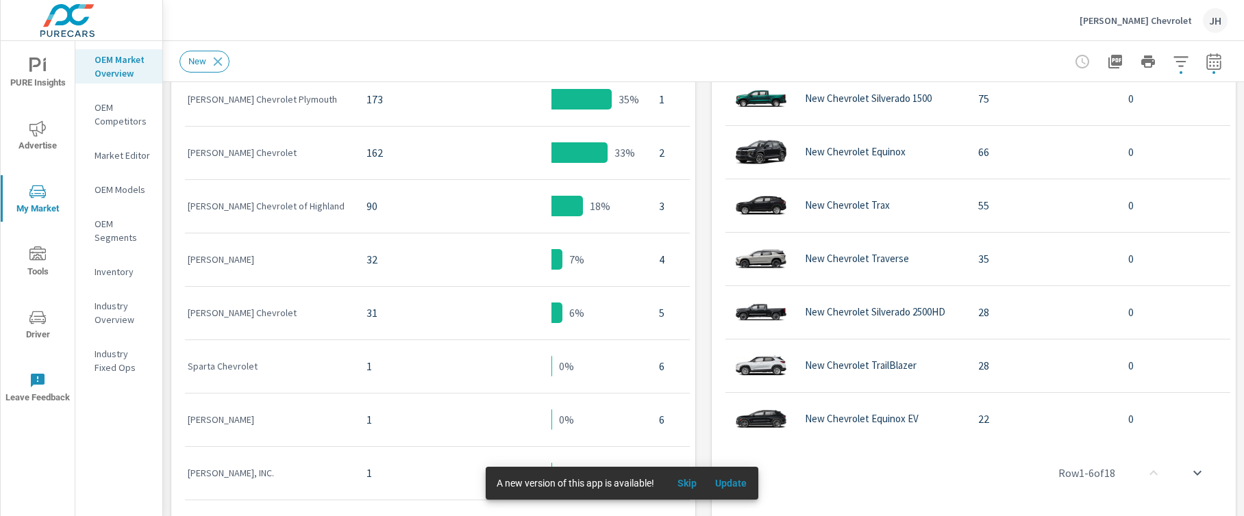
scroll to position [297, 0]
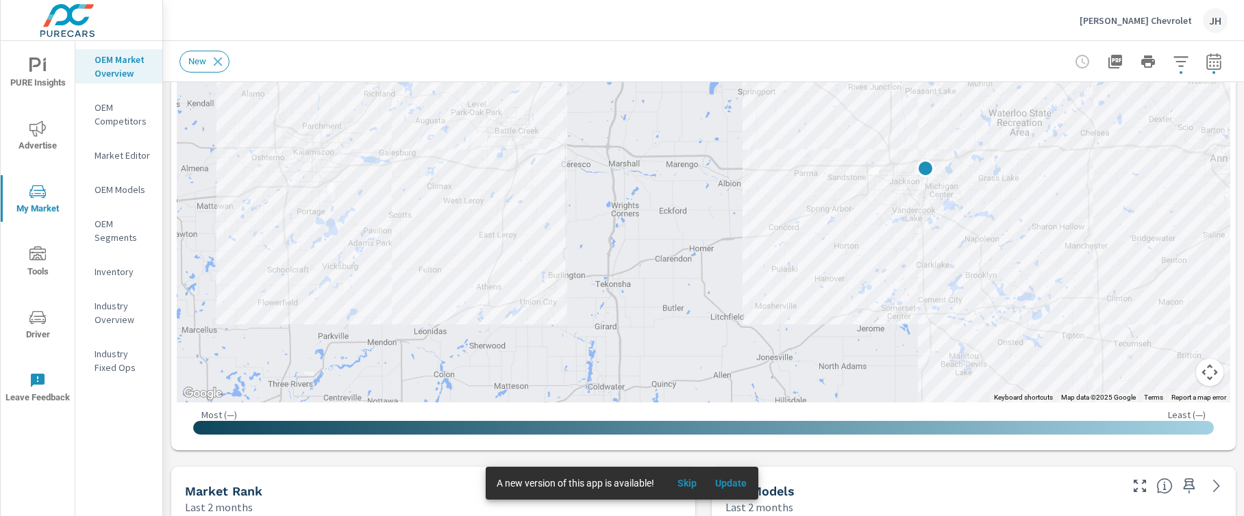
drag, startPoint x: 889, startPoint y: 242, endPoint x: 377, endPoint y: 282, distance: 513.1
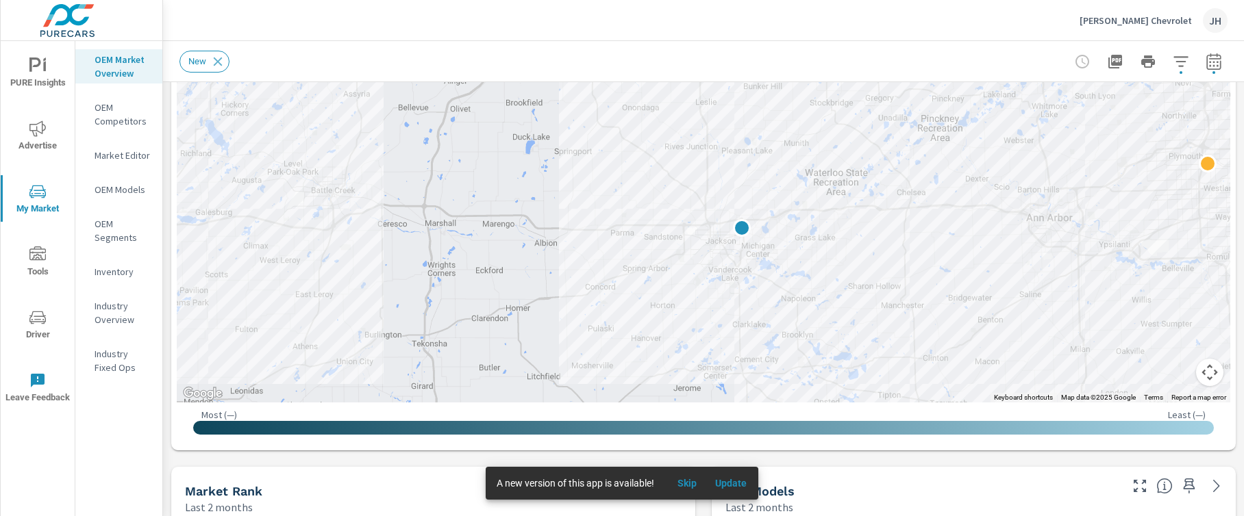
drag, startPoint x: 924, startPoint y: 301, endPoint x: 737, endPoint y: 363, distance: 196.9
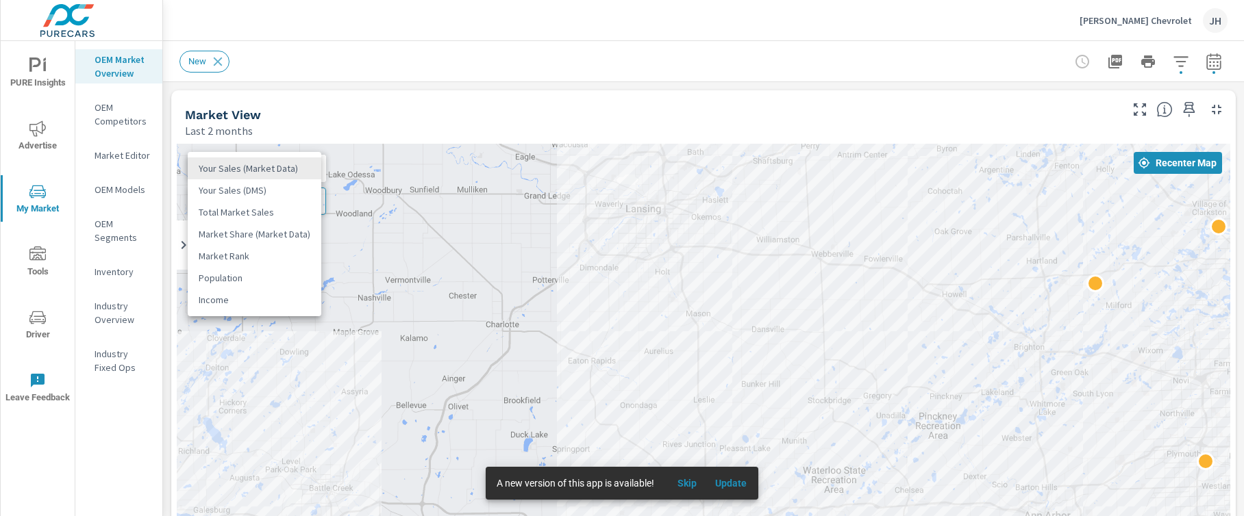
click at [298, 175] on body "PURE Insights Advertise My Market Tools Driver Leave Feedback OEM Market Overvi…" at bounding box center [622, 258] width 1244 height 516
click at [247, 236] on li "Market Share (Market Data)" at bounding box center [255, 234] width 134 height 22
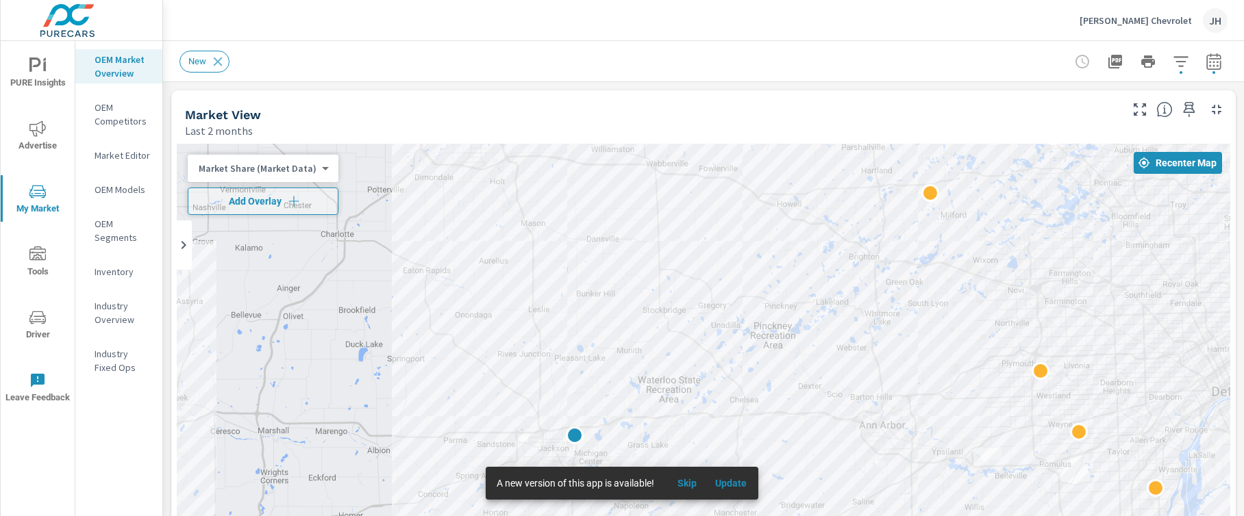
drag, startPoint x: 735, startPoint y: 279, endPoint x: 564, endPoint y: 188, distance: 193.0
click at [564, 188] on div at bounding box center [703, 422] width 1053 height 556
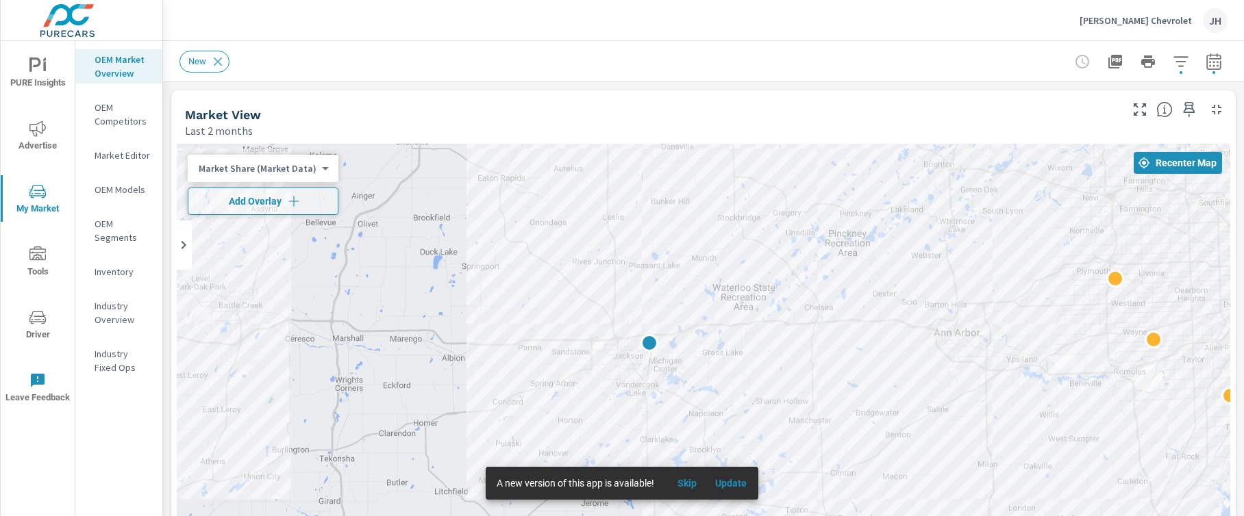
drag, startPoint x: 540, startPoint y: 293, endPoint x: 616, endPoint y: 197, distance: 122.5
click at [616, 197] on div at bounding box center [703, 422] width 1053 height 556
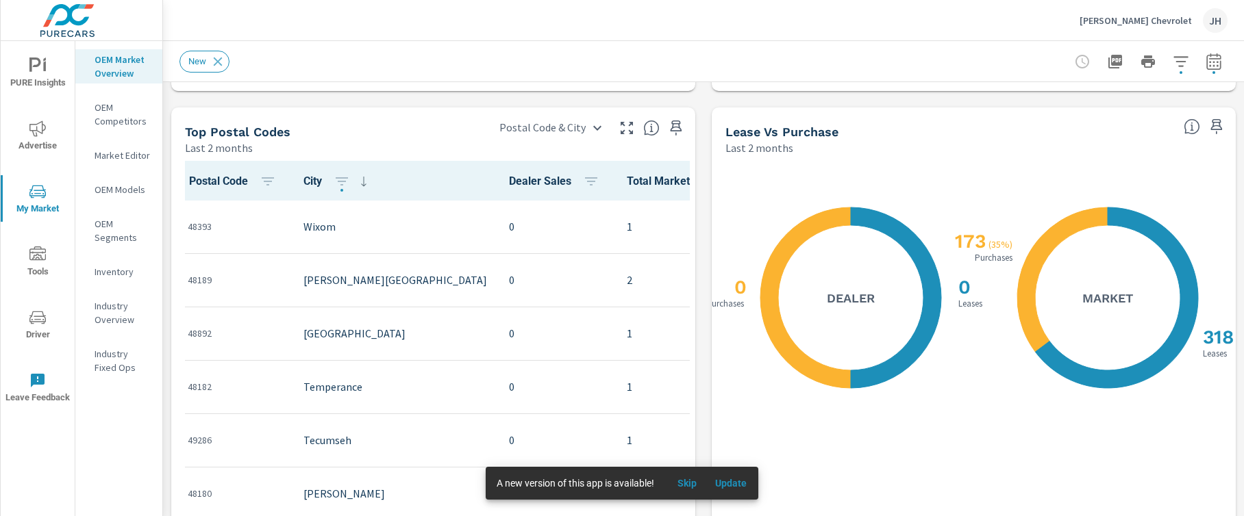
scroll to position [1363, 0]
